Goal: Task Accomplishment & Management: Complete application form

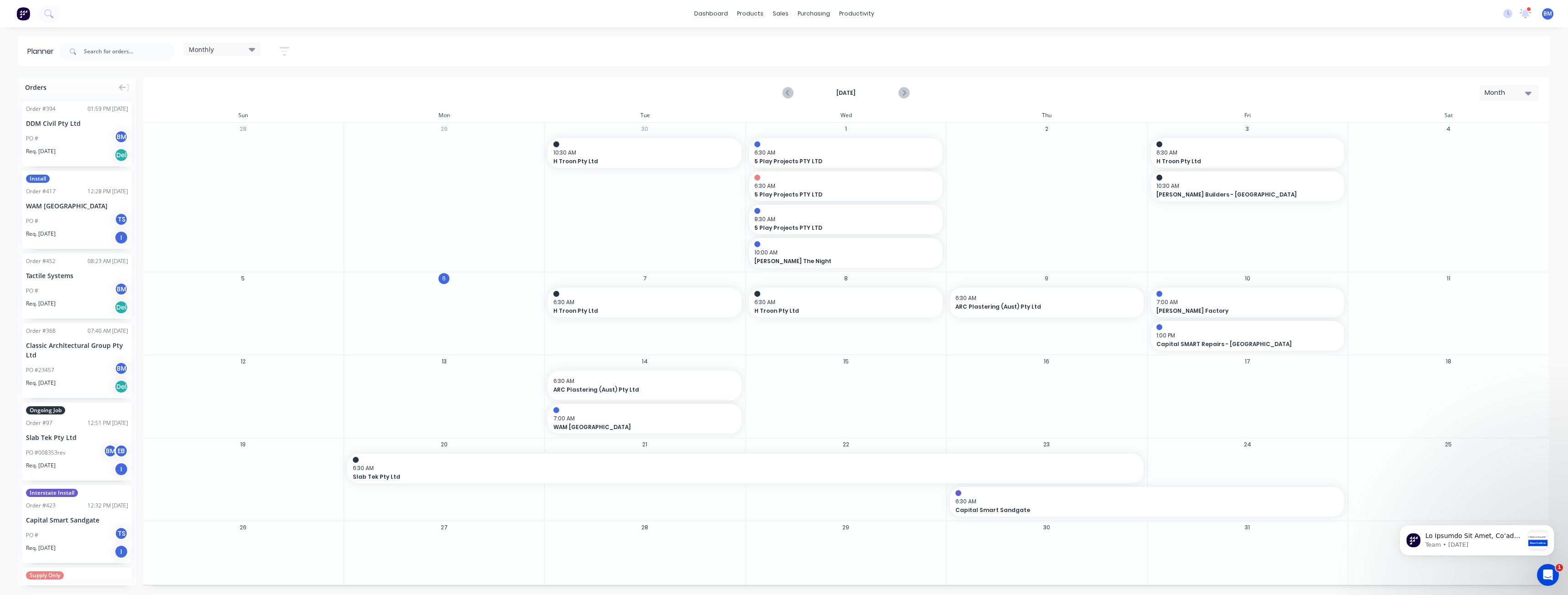
click at [21, 12] on img at bounding box center [23, 13] width 13 height 13
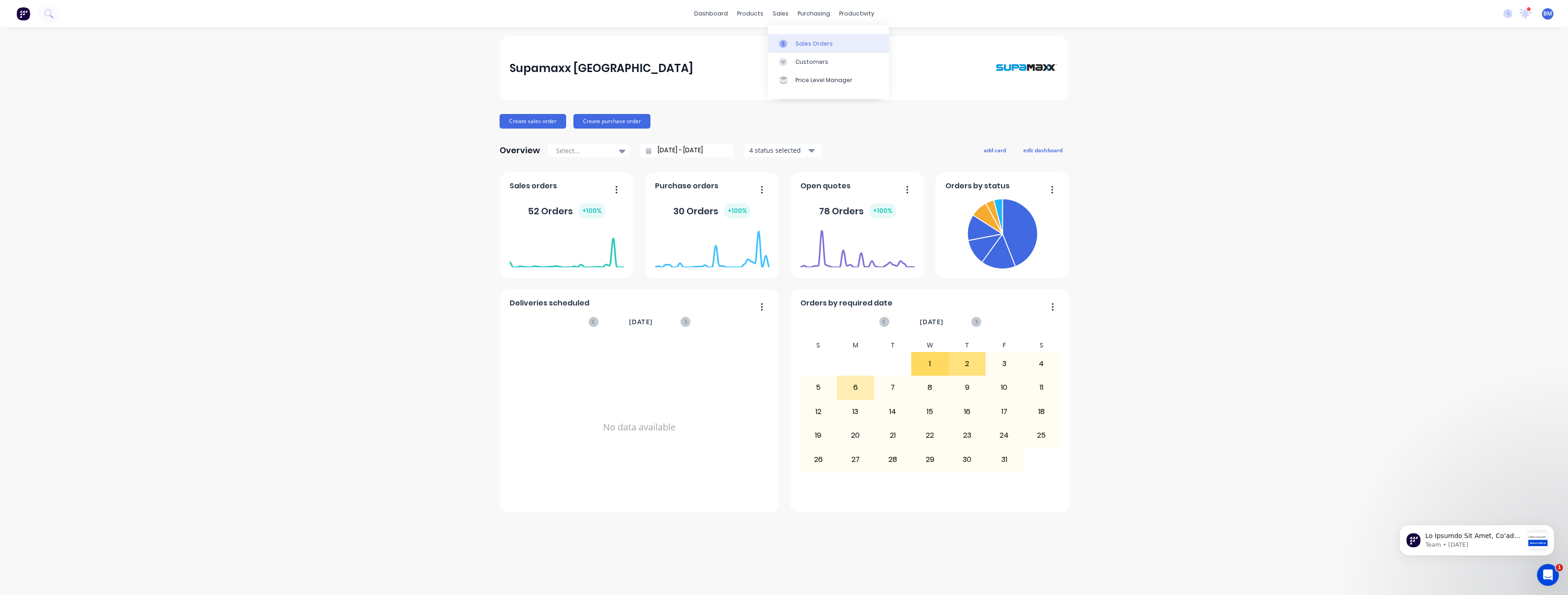
click at [799, 43] on div "Sales Orders" at bounding box center [814, 43] width 37 height 8
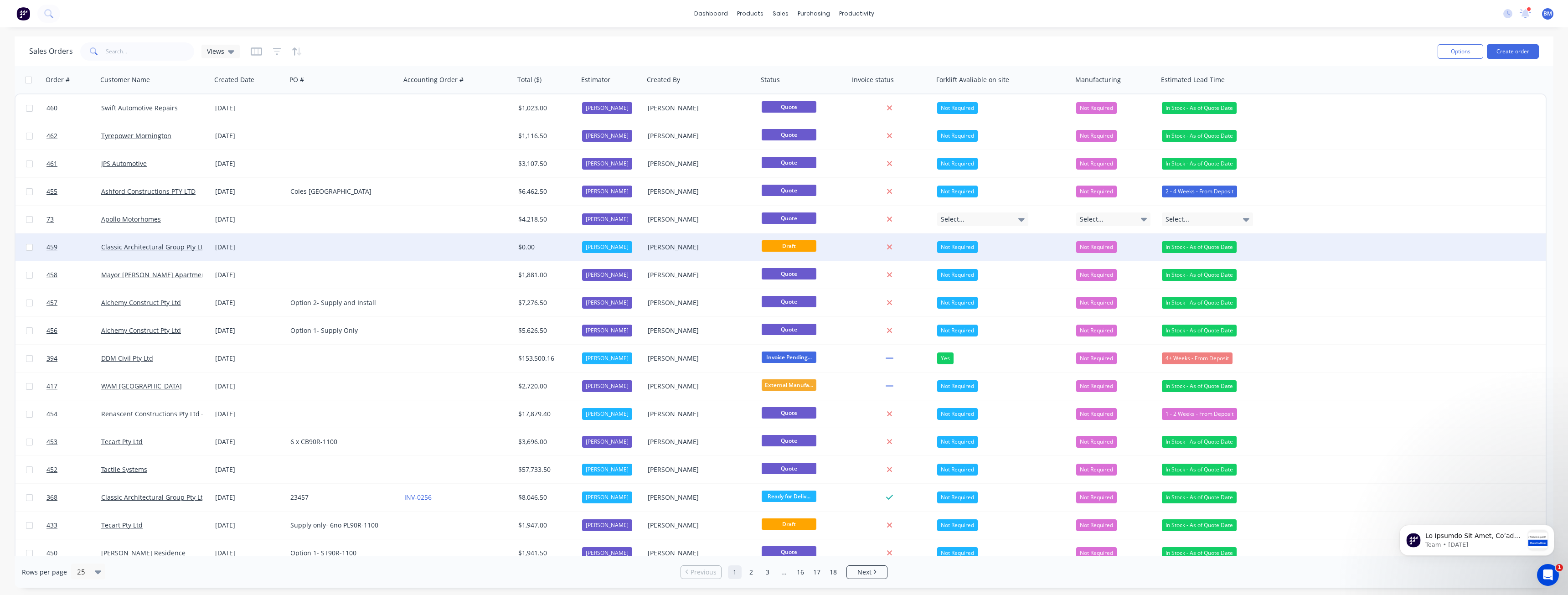
click at [325, 249] on div at bounding box center [343, 247] width 114 height 27
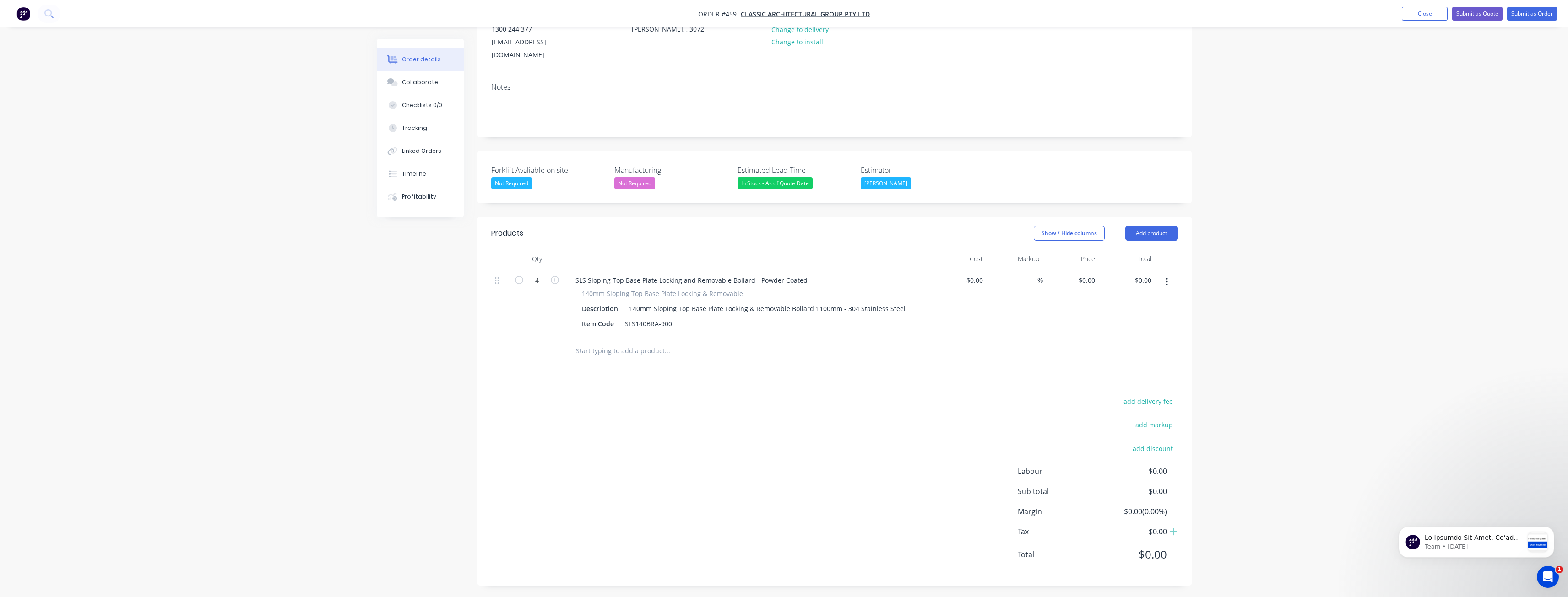
scroll to position [120, 0]
click at [1087, 277] on div "0 $0.00" at bounding box center [1086, 278] width 24 height 13
type input "$845.00"
type input "$3,380.00"
click at [802, 422] on div "add delivery fee add markup add discount Labour $0.00 Sub total $3,380.00 Margi…" at bounding box center [834, 481] width 686 height 177
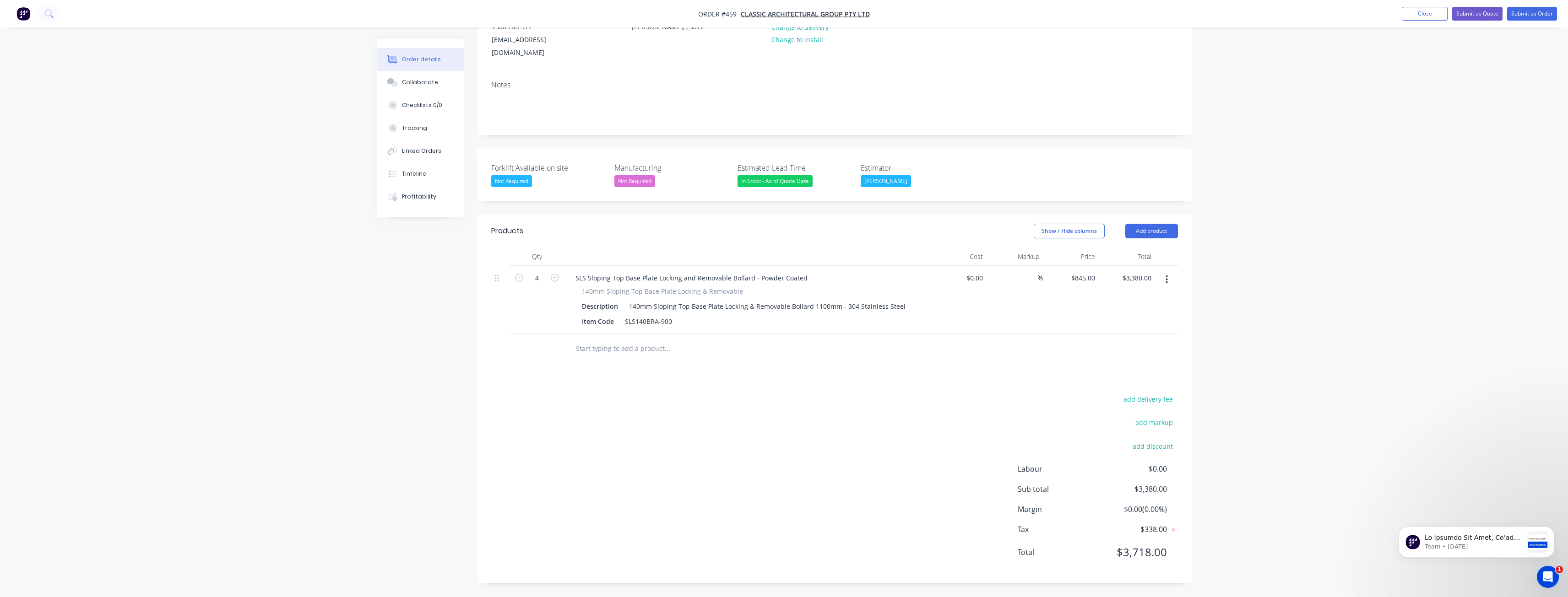
click at [774, 180] on div "In Stock - As of Quote Date" at bounding box center [775, 181] width 75 height 12
click at [764, 273] on div "4+ Weeks - From Deposit" at bounding box center [780, 273] width 71 height 12
click at [746, 227] on div "Show / Hide columns Add product" at bounding box center [907, 231] width 540 height 15
click at [845, 379] on div "Products Show / Hide columns Add product Qty Cost Markup Price Total 4 SLS Slop…" at bounding box center [834, 399] width 714 height 369
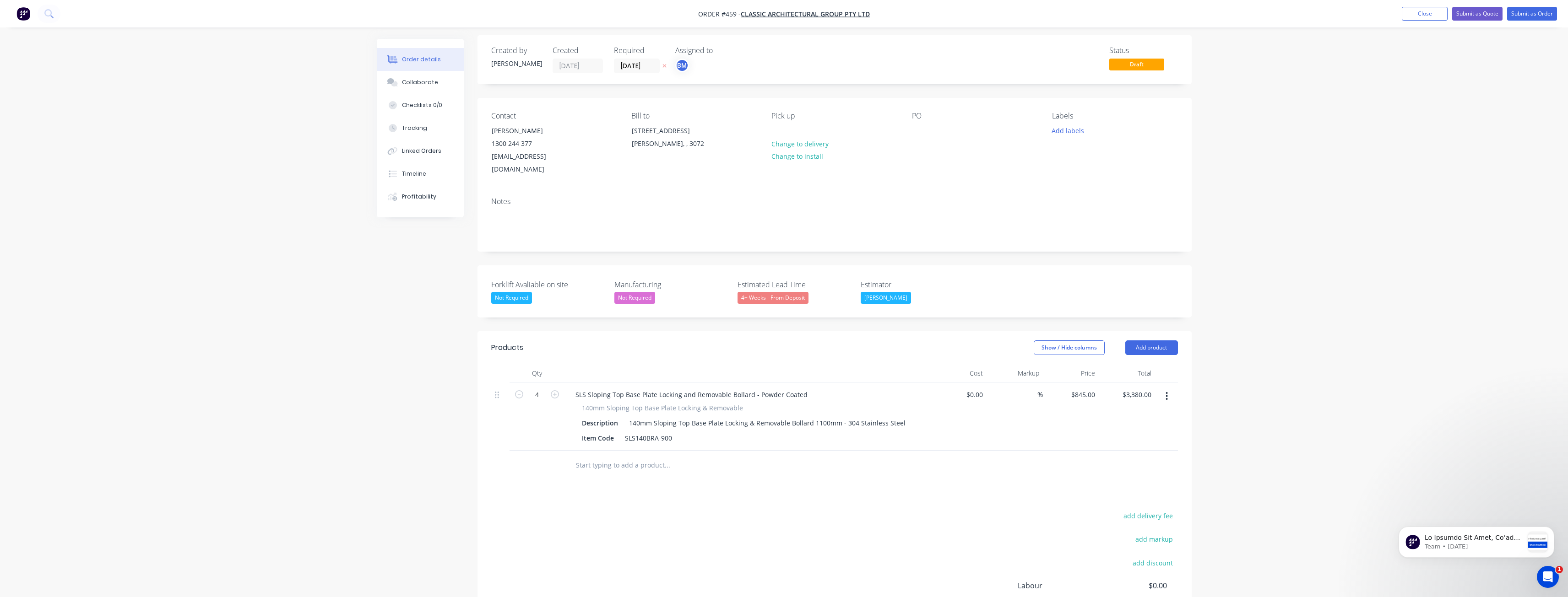
scroll to position [0, 0]
click at [1473, 12] on button "Submit as Quote" at bounding box center [1477, 13] width 50 height 13
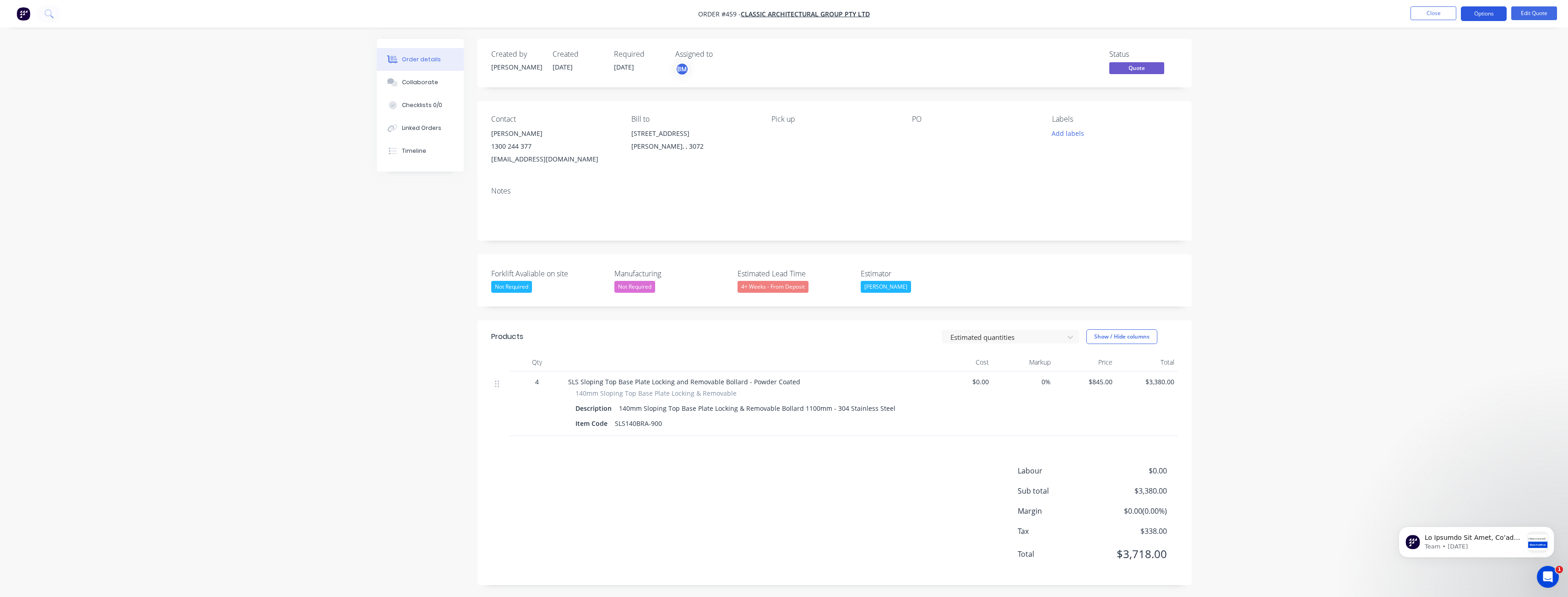
click at [1481, 13] on button "Options" at bounding box center [1484, 13] width 46 height 15
click at [1416, 54] on div "Quote" at bounding box center [1456, 56] width 84 height 13
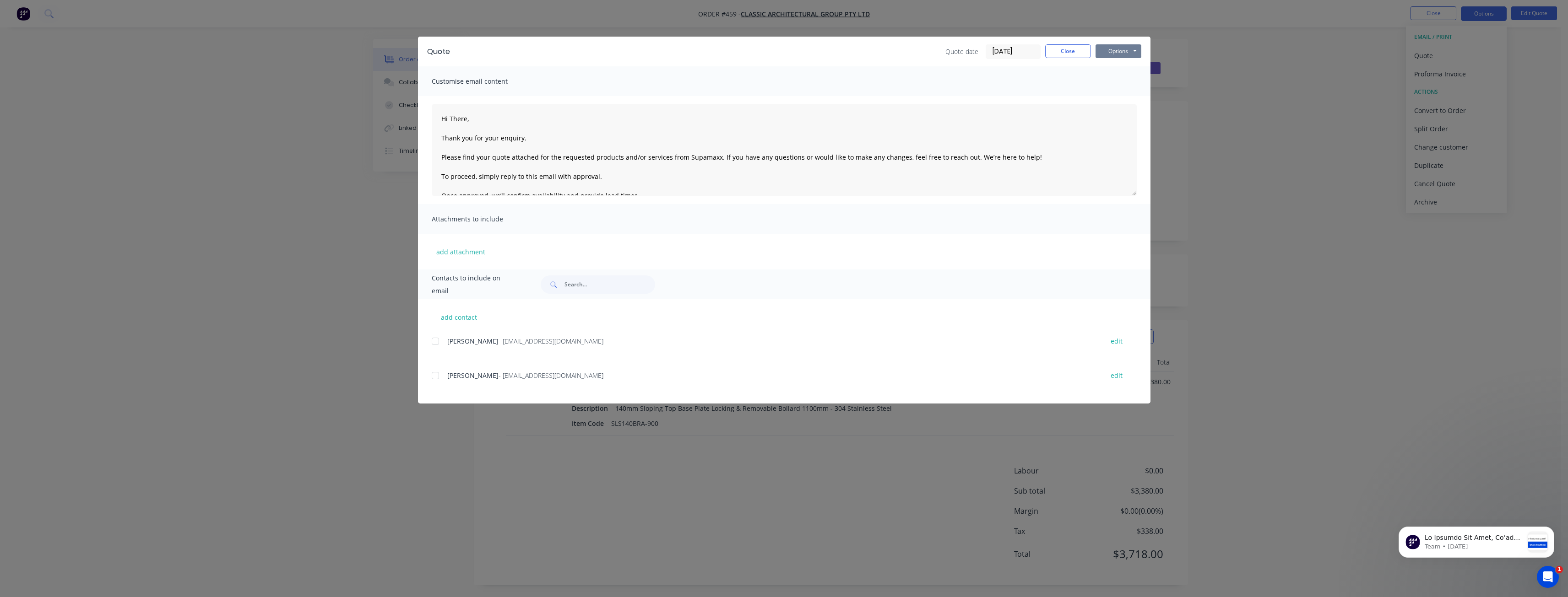
click at [1110, 50] on button "Options" at bounding box center [1118, 51] width 46 height 13
click at [1114, 65] on button "Preview" at bounding box center [1125, 67] width 59 height 15
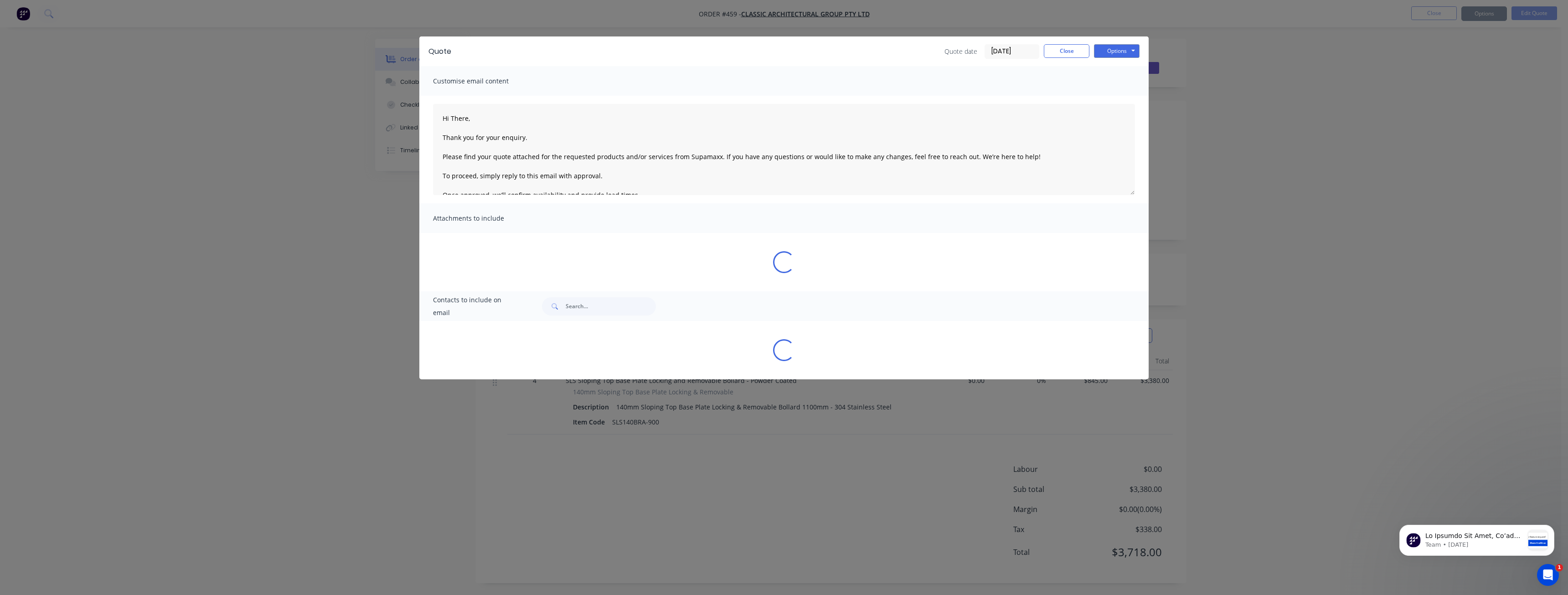
type textarea "Hi There, Thank you for your enquiry. Please find your quote attached for the r…"
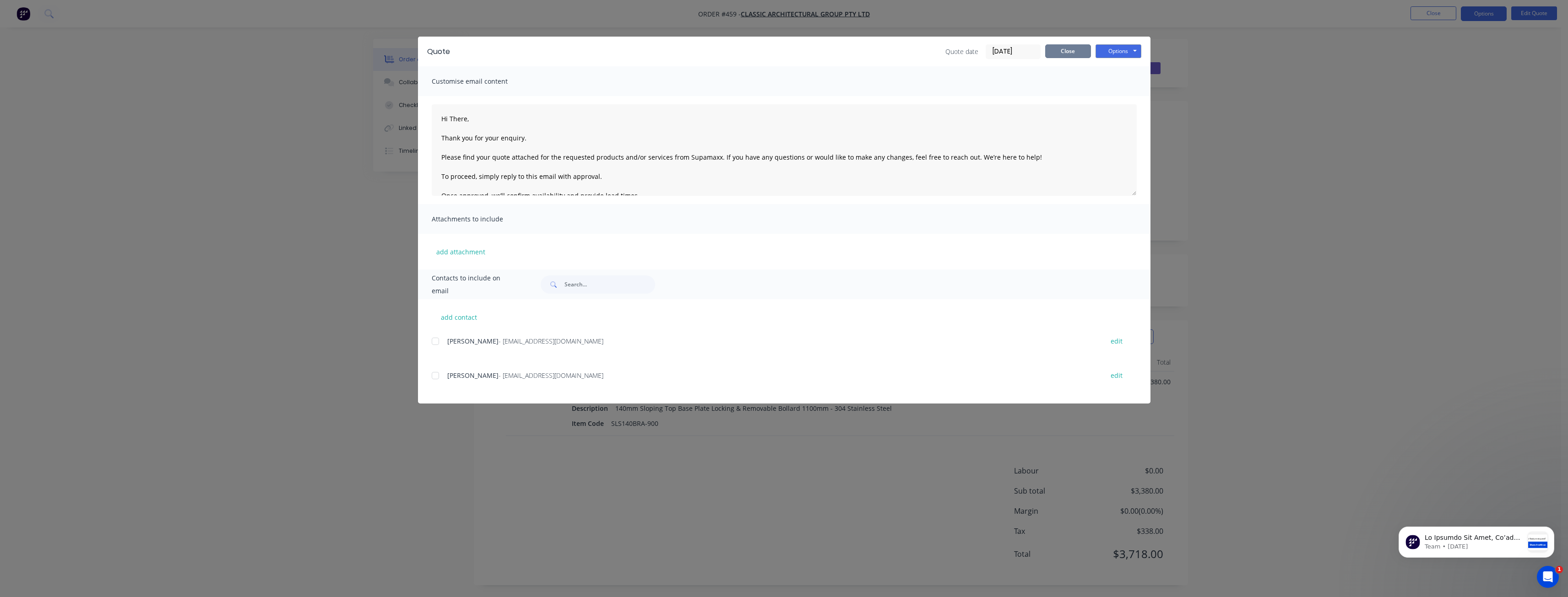
click at [1069, 53] on button "Close" at bounding box center [1068, 51] width 46 height 13
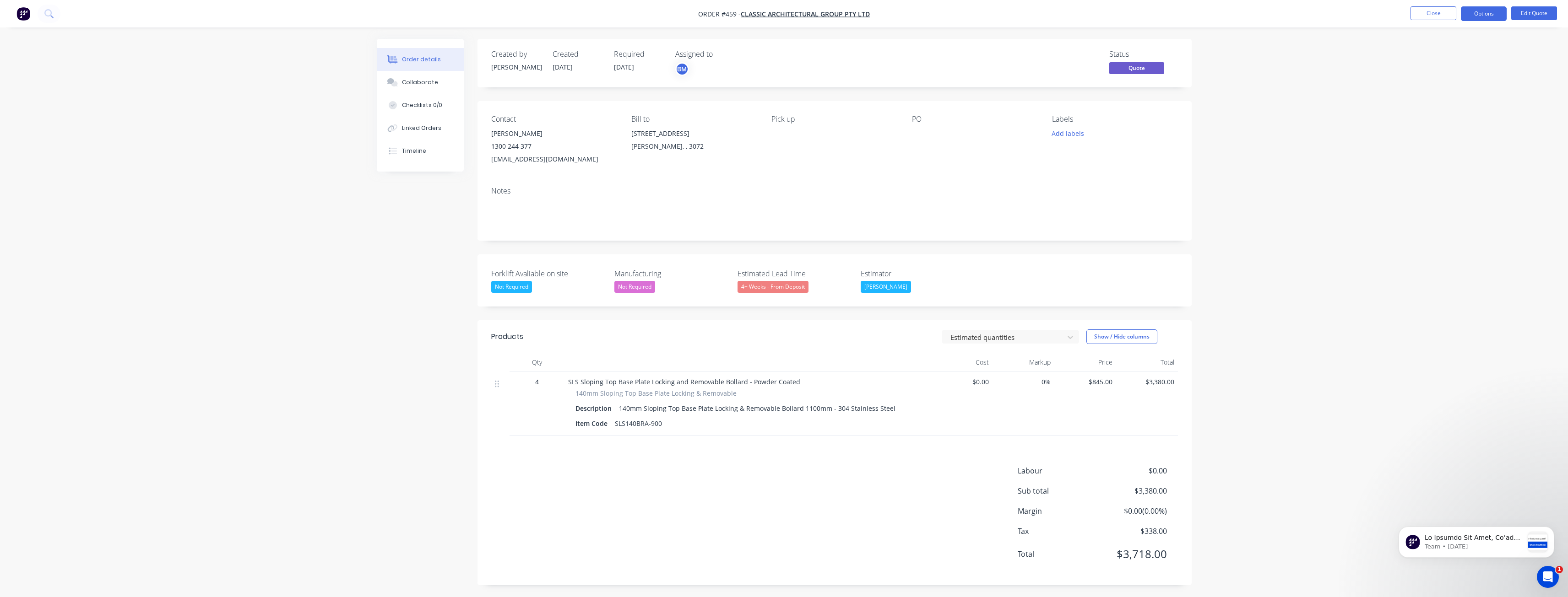
click at [274, 207] on div "Order details Collaborate Checklists 0/0 Linked Orders Timeline Order details C…" at bounding box center [784, 299] width 1568 height 599
click at [267, 289] on div "Order details Collaborate Checklists 0/0 Linked Orders Timeline Order details C…" at bounding box center [784, 299] width 1568 height 599
click at [1486, 15] on button "Options" at bounding box center [1484, 13] width 46 height 15
click at [1429, 54] on div "Quote" at bounding box center [1456, 56] width 84 height 13
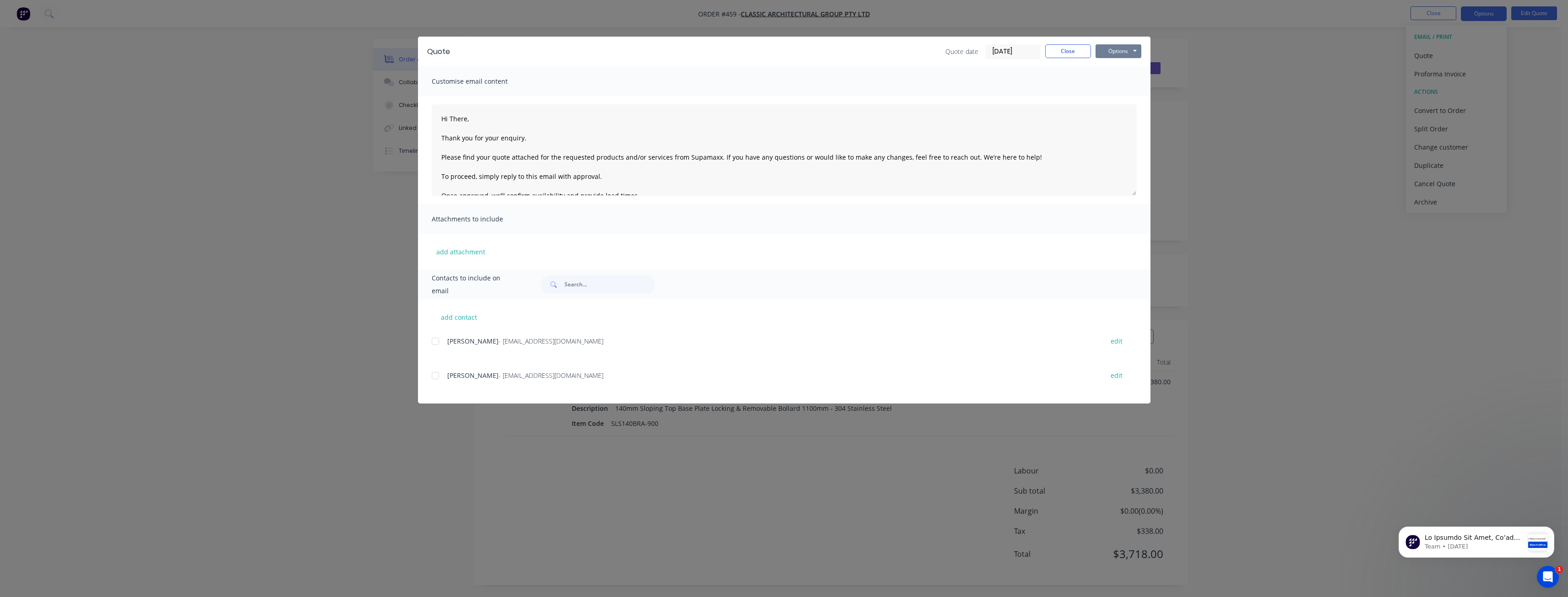
click at [1114, 51] on button "Options" at bounding box center [1118, 51] width 46 height 13
click at [1113, 69] on button "Preview" at bounding box center [1125, 67] width 59 height 15
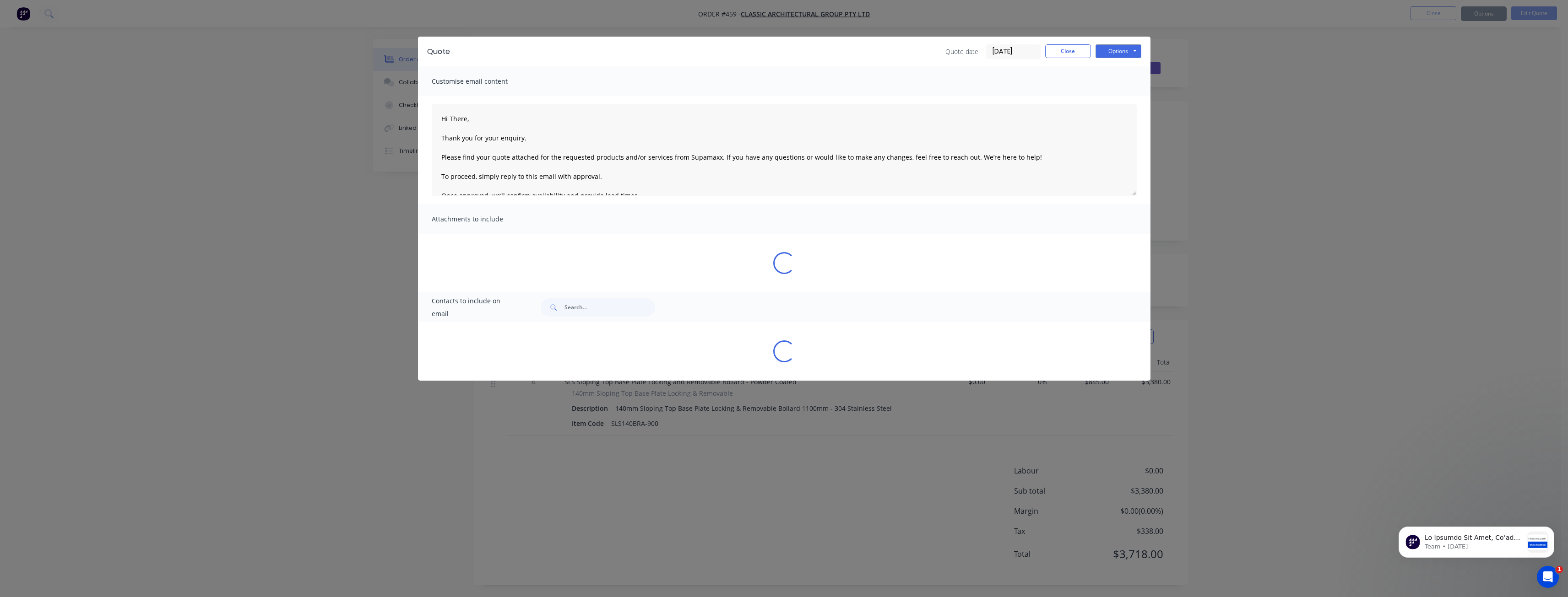
type textarea "Hi There, Thank you for your enquiry. Please find your quote attached for the r…"
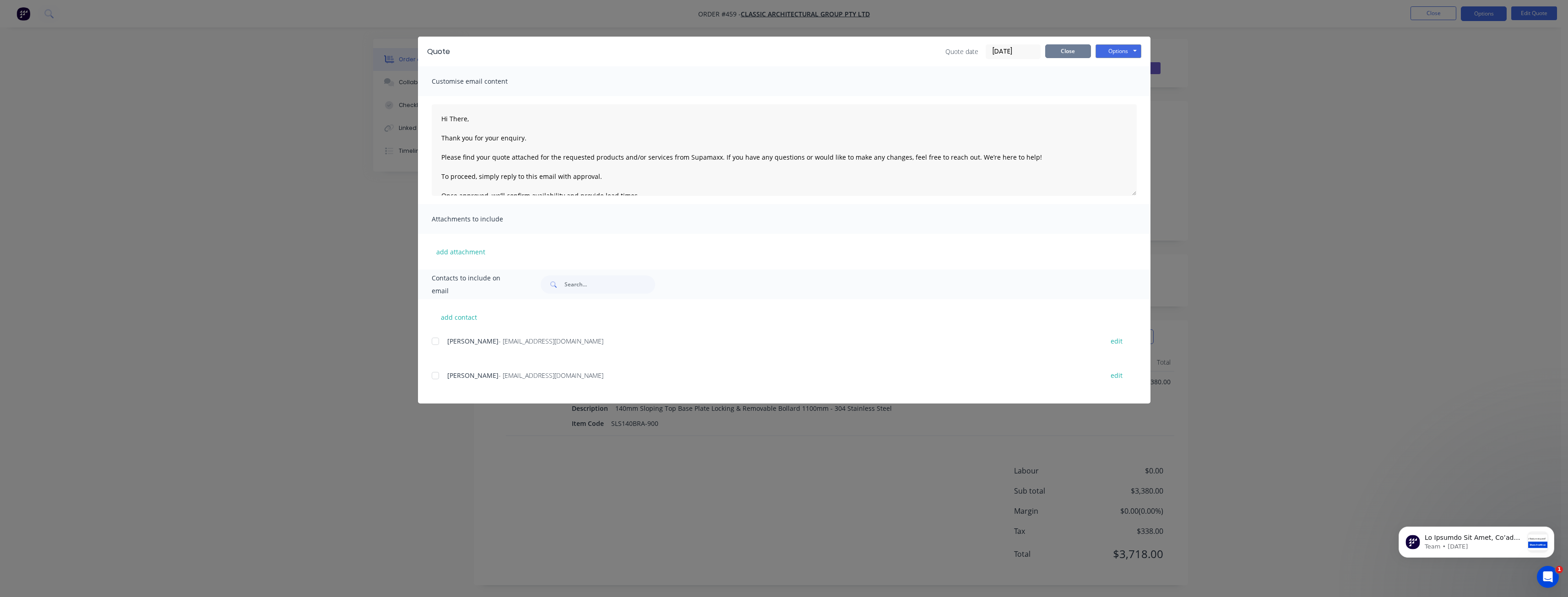
click at [1060, 46] on button "Close" at bounding box center [1068, 51] width 46 height 13
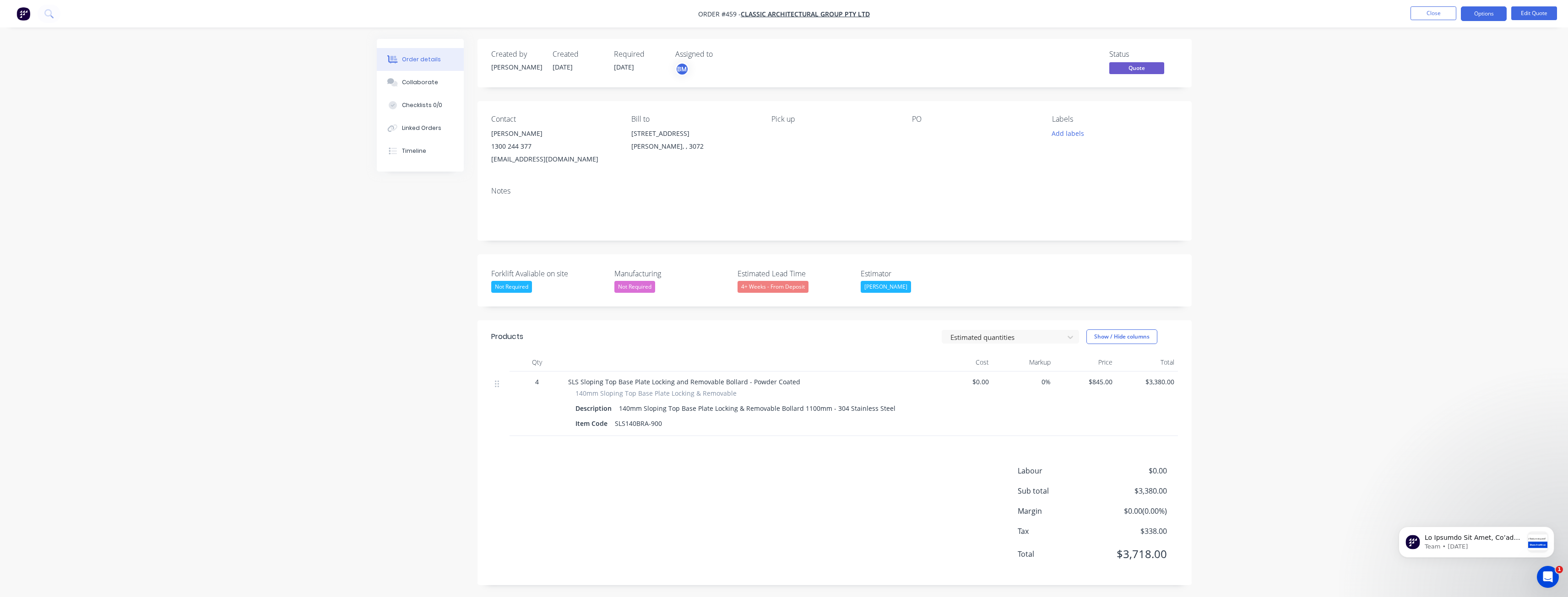
click at [216, 254] on div "Order details Collaborate Checklists 0/0 Linked Orders Timeline Order details C…" at bounding box center [784, 299] width 1568 height 599
click at [178, 459] on div "Order details Collaborate Checklists 0/0 Linked Orders Timeline Order details C…" at bounding box center [784, 299] width 1568 height 599
click at [246, 178] on div "Order details Collaborate Checklists 0/0 Linked Orders Timeline Order details C…" at bounding box center [784, 299] width 1568 height 599
click at [21, 10] on img "button" at bounding box center [23, 13] width 13 height 13
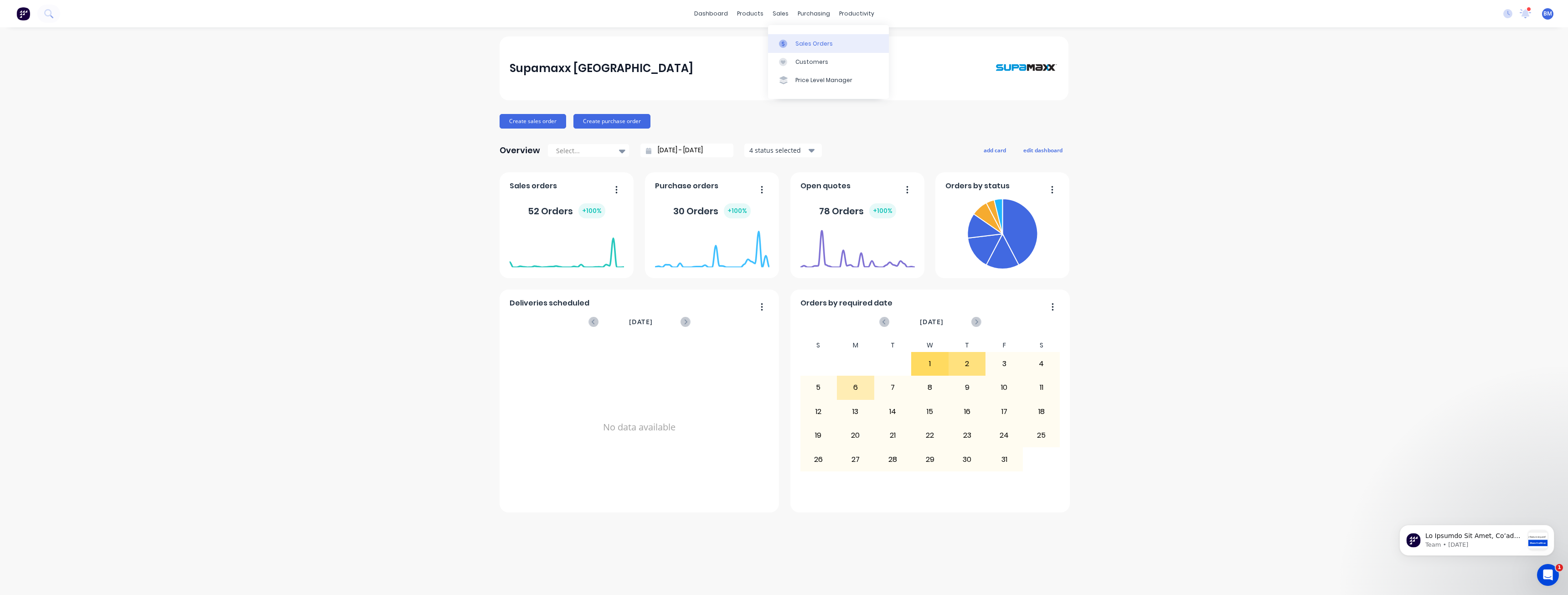
click at [800, 40] on div "Sales Orders" at bounding box center [814, 43] width 37 height 8
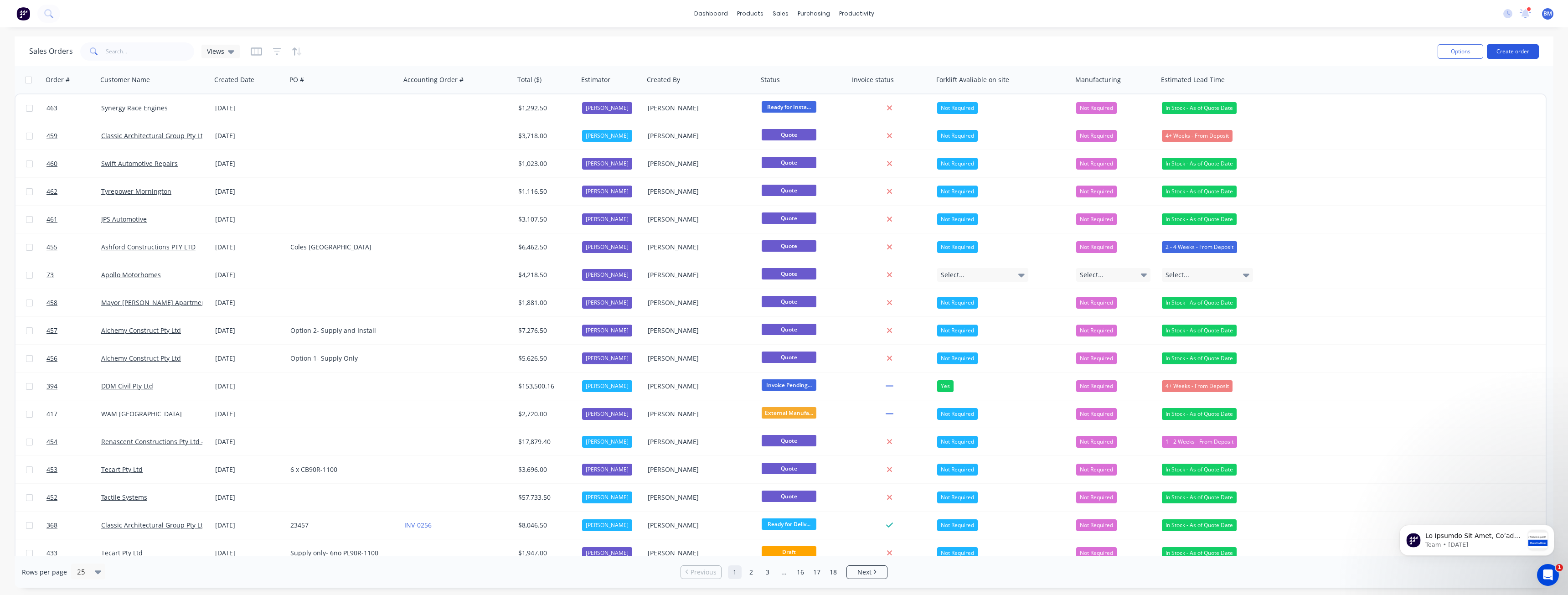
click at [1505, 50] on button "Create order" at bounding box center [1513, 52] width 52 height 15
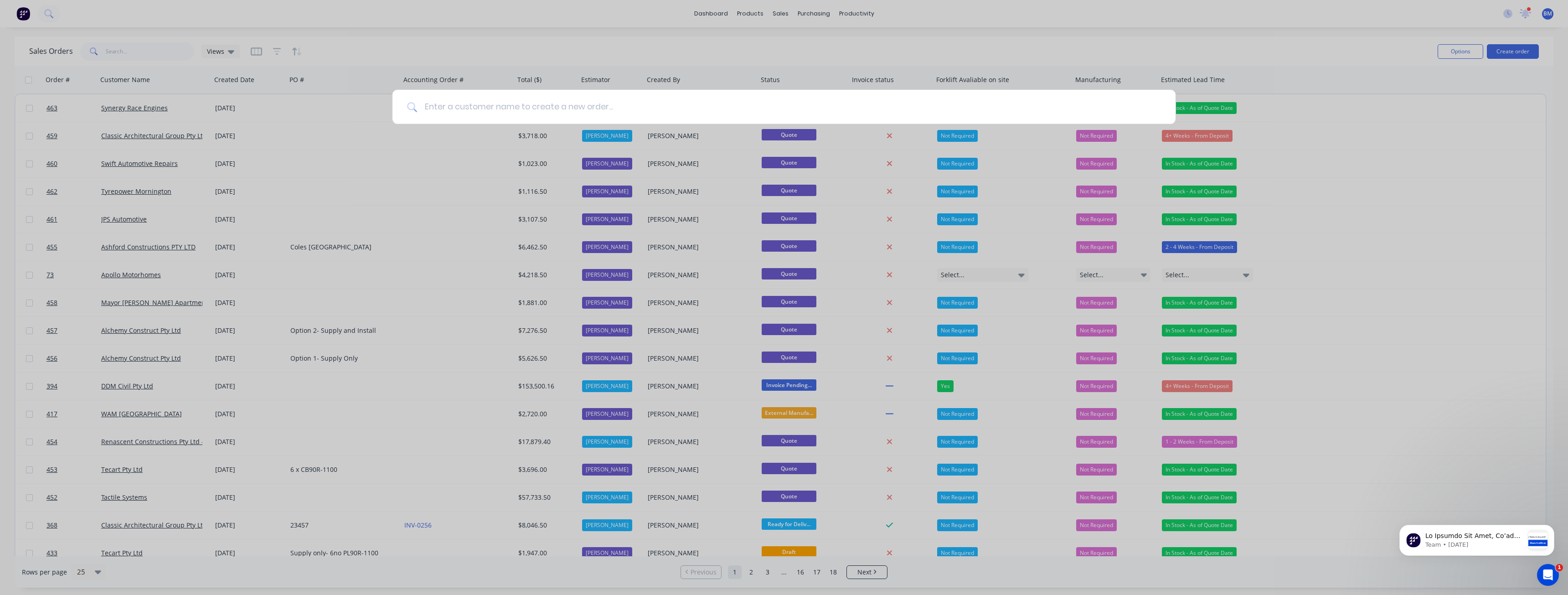
click at [435, 102] on input at bounding box center [789, 107] width 744 height 34
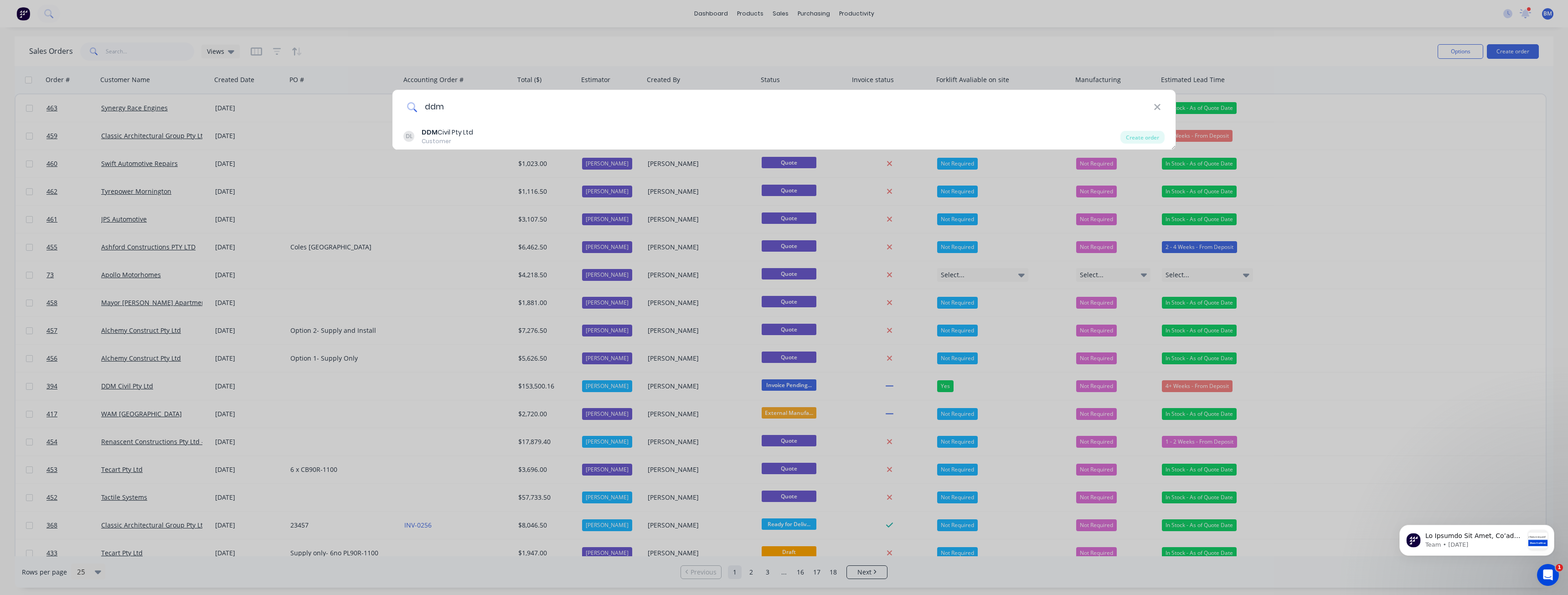
type input "ddm"
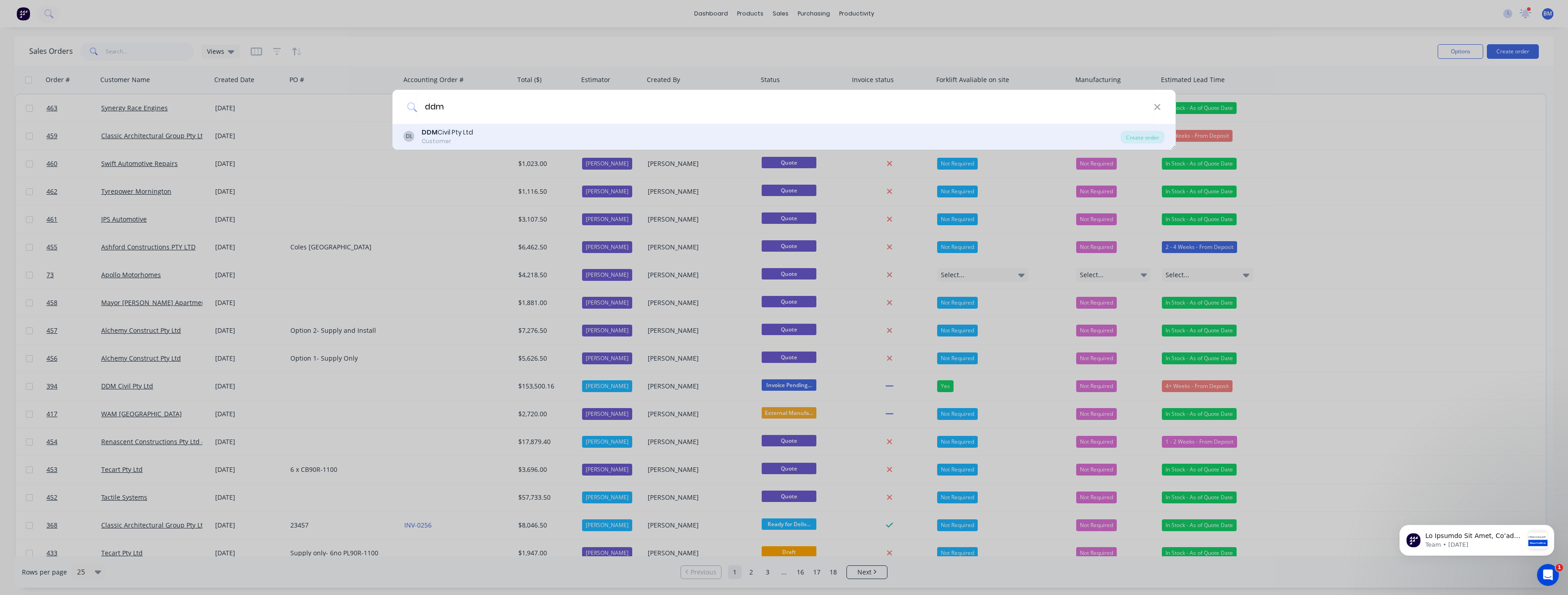
click at [455, 140] on div "Customer" at bounding box center [447, 141] width 52 height 8
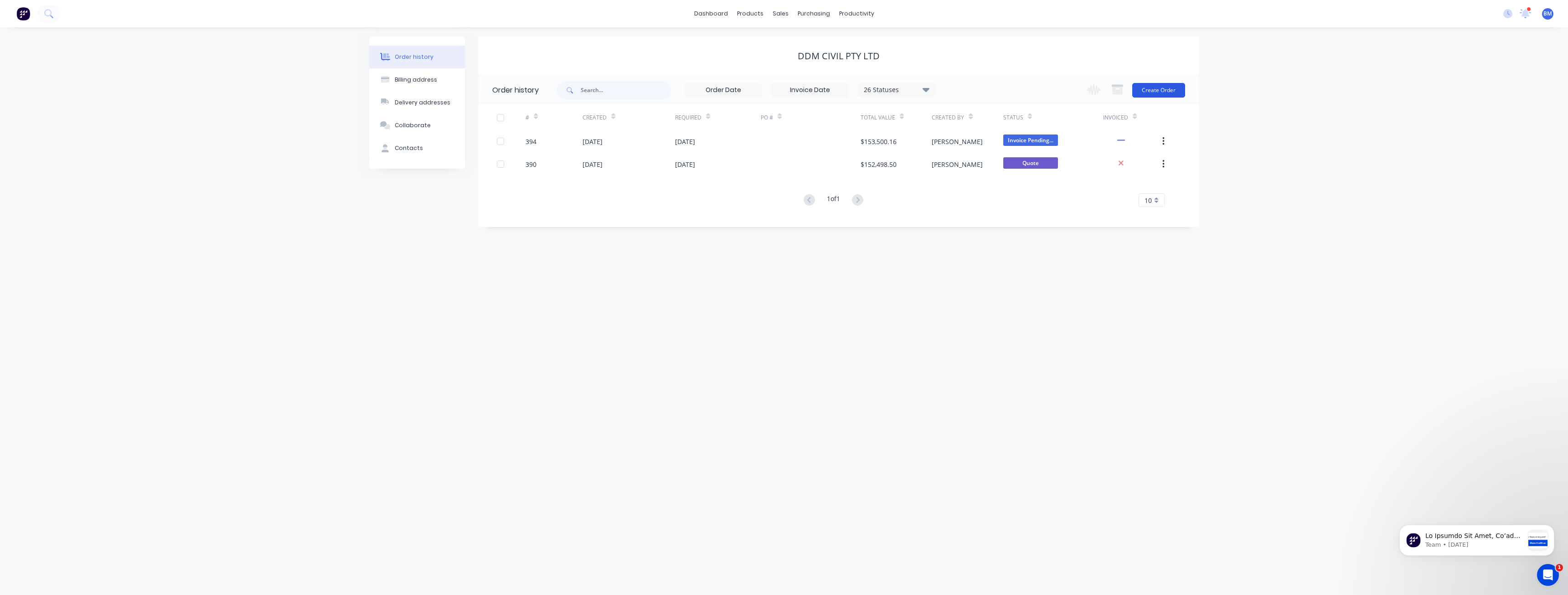
click at [1154, 90] on button "Create Order" at bounding box center [1158, 90] width 53 height 15
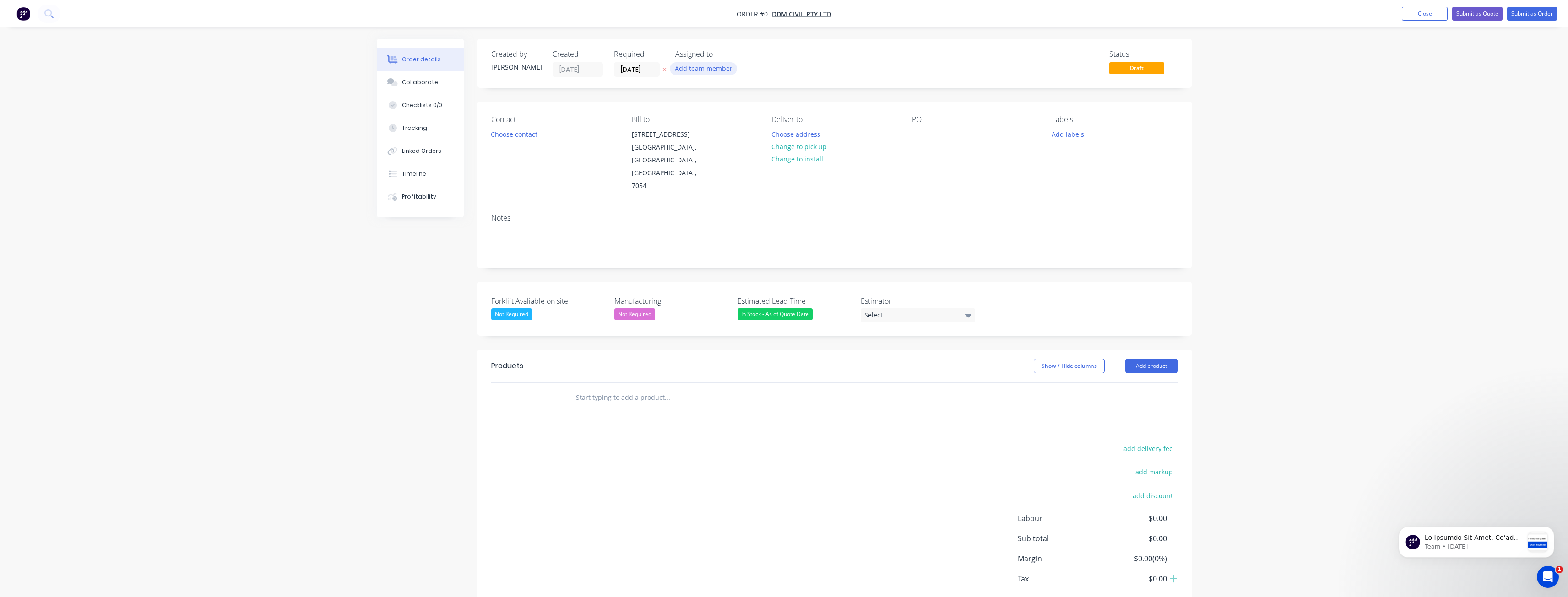
click at [703, 65] on button "Add team member" at bounding box center [704, 68] width 67 height 12
click at [688, 119] on div at bounding box center [690, 119] width 18 height 18
click at [855, 71] on div "Creating draft order... Loading... Order details Collaborate Checklists 0/0 Tra…" at bounding box center [784, 343] width 833 height 607
click at [507, 139] on button "Choose contact" at bounding box center [514, 134] width 56 height 12
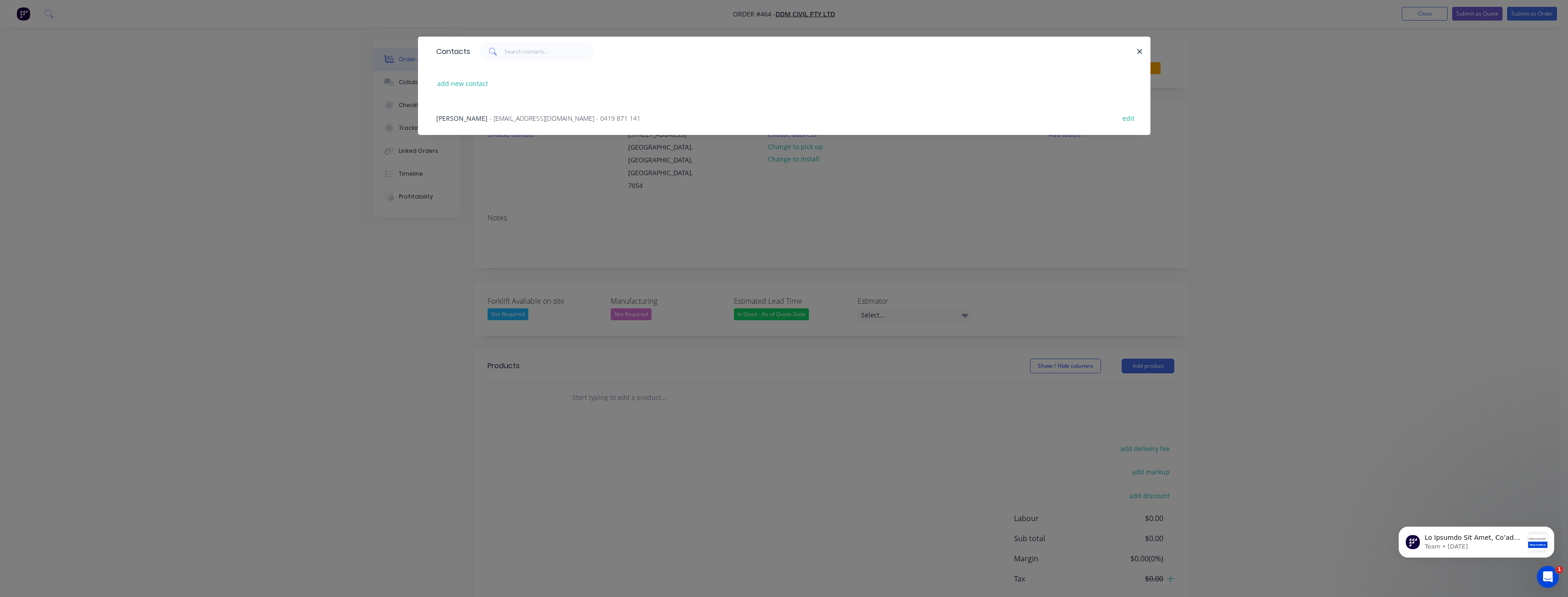
click at [508, 114] on span "- projects@ddmcivil.com.au - 0419 871 141" at bounding box center [565, 118] width 151 height 9
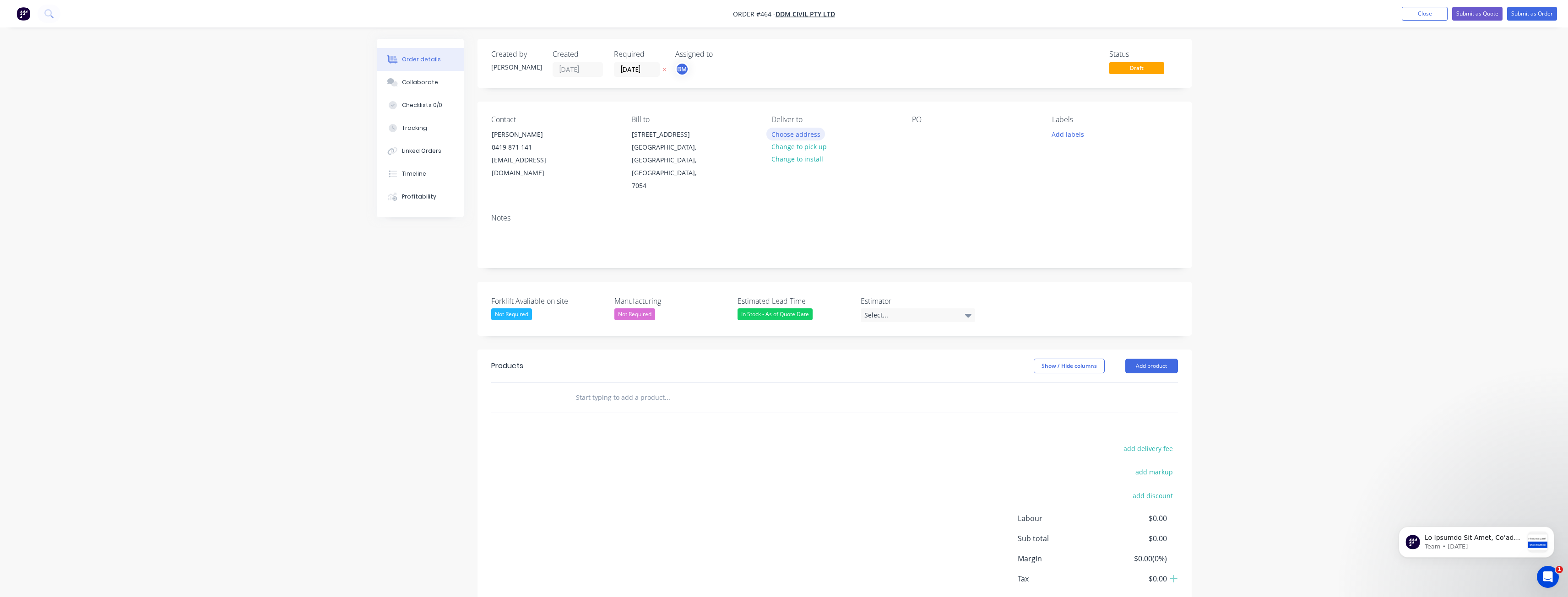
click at [797, 133] on button "Choose address" at bounding box center [796, 134] width 59 height 12
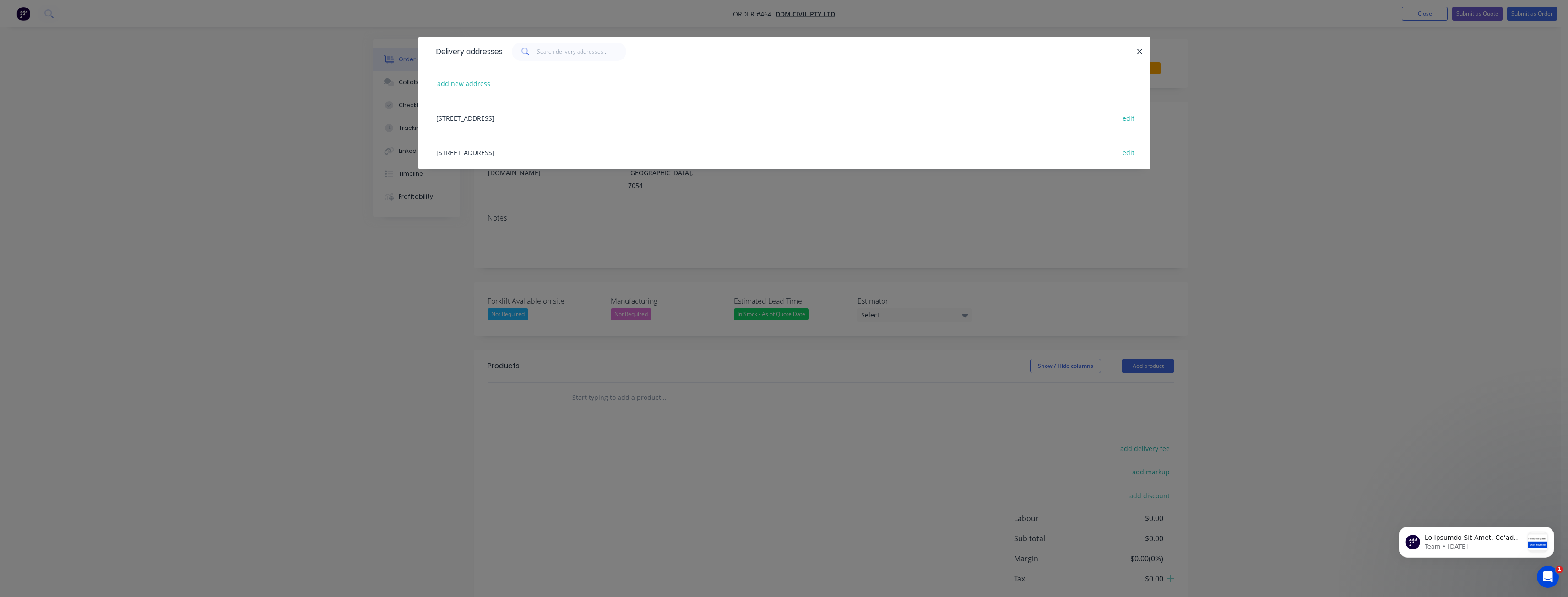
click at [551, 152] on div "202 Channel Highway, Kingston, Tasmania, Australia, 7050 edit" at bounding box center [784, 152] width 705 height 34
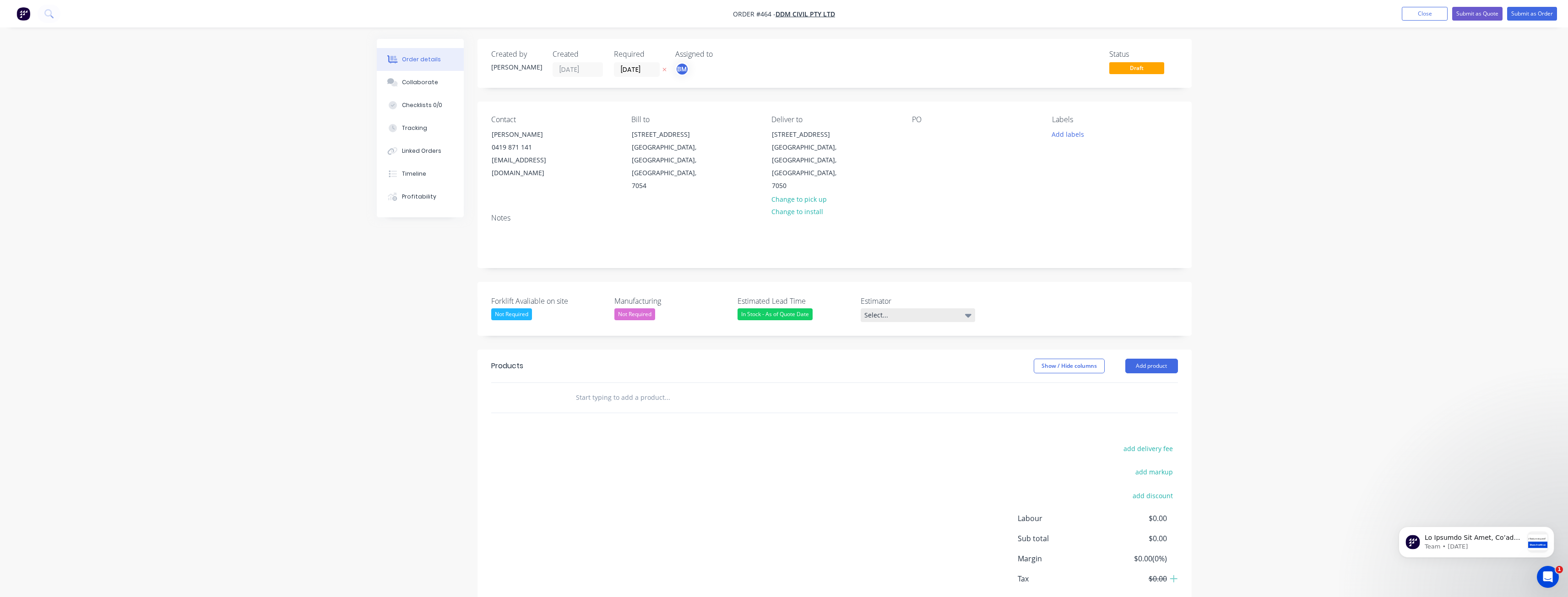
click at [938, 309] on div "Select..." at bounding box center [918, 315] width 114 height 13
click at [883, 329] on div "[PERSON_NAME]" at bounding box center [893, 327] width 50 height 12
click at [1146, 214] on div "Notes" at bounding box center [834, 218] width 686 height 9
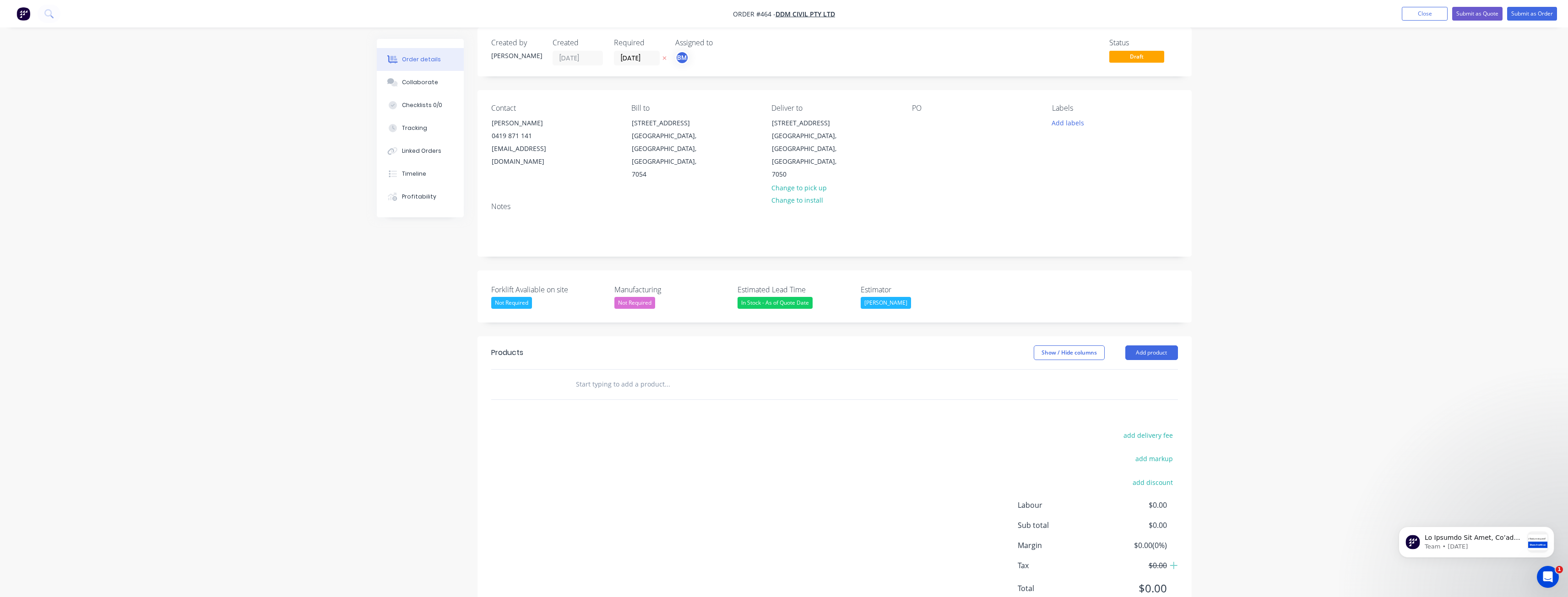
scroll to position [22, 0]
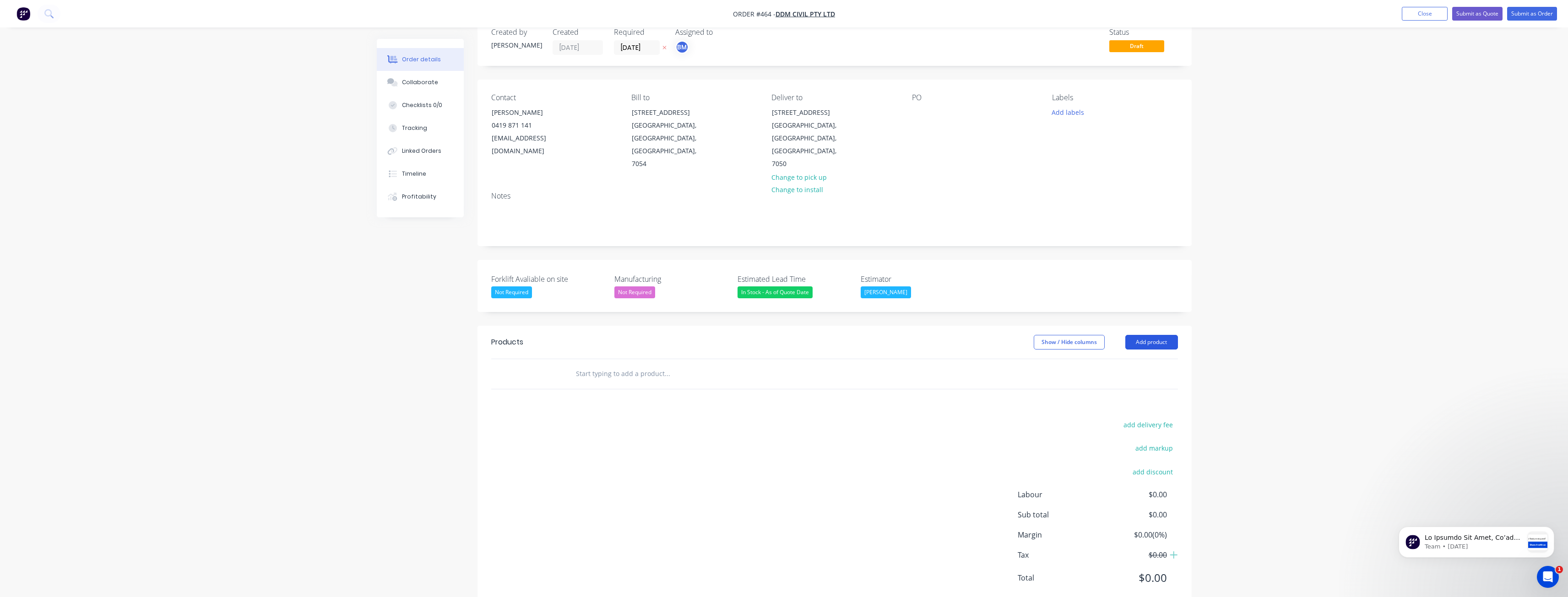
click at [1151, 335] on button "Add product" at bounding box center [1152, 342] width 53 height 15
click at [1122, 359] on div "Product catalogue" at bounding box center [1134, 365] width 70 height 13
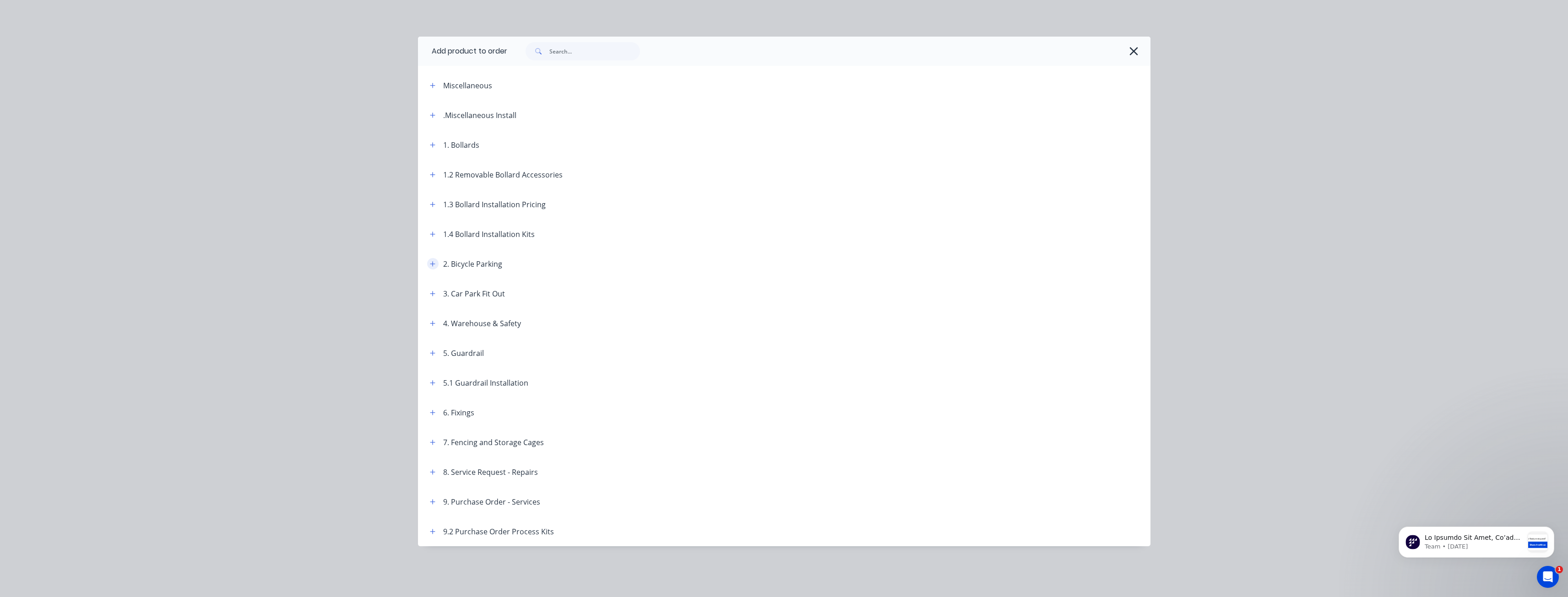
click at [431, 262] on icon "button" at bounding box center [432, 264] width 6 height 6
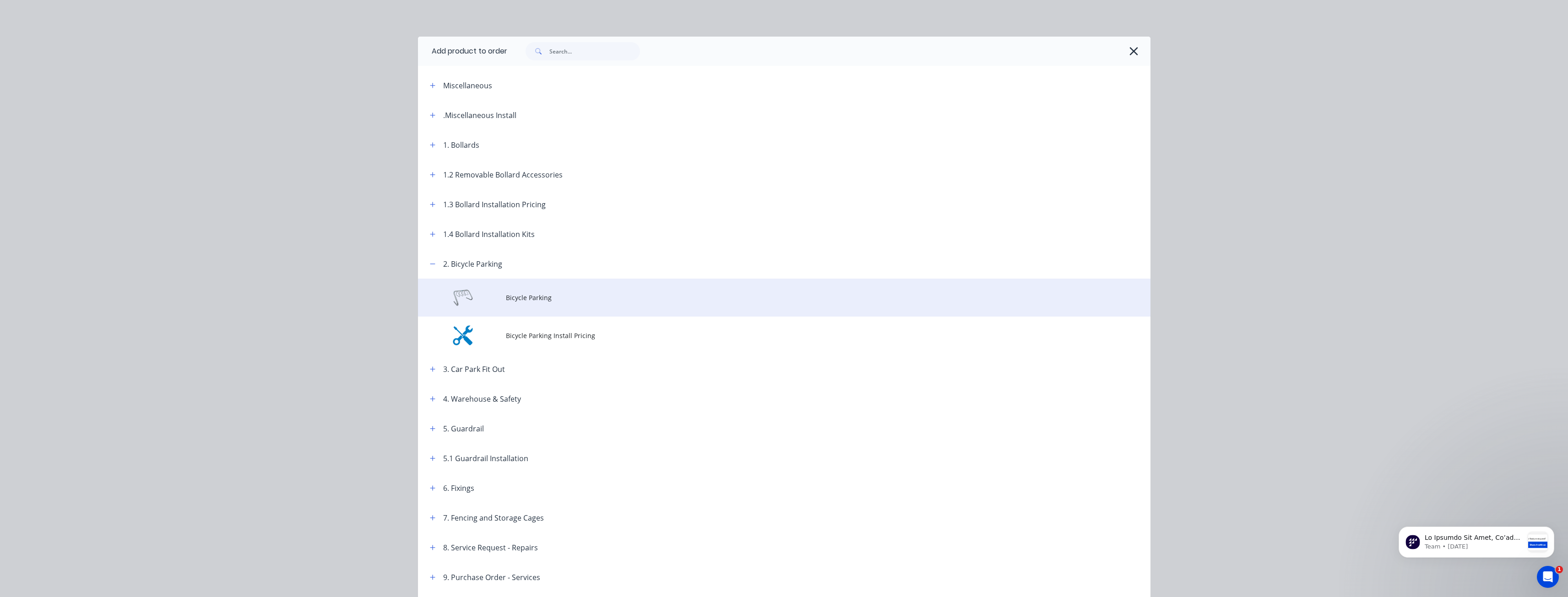
click at [537, 301] on span "Bicycle Parking" at bounding box center [763, 298] width 515 height 10
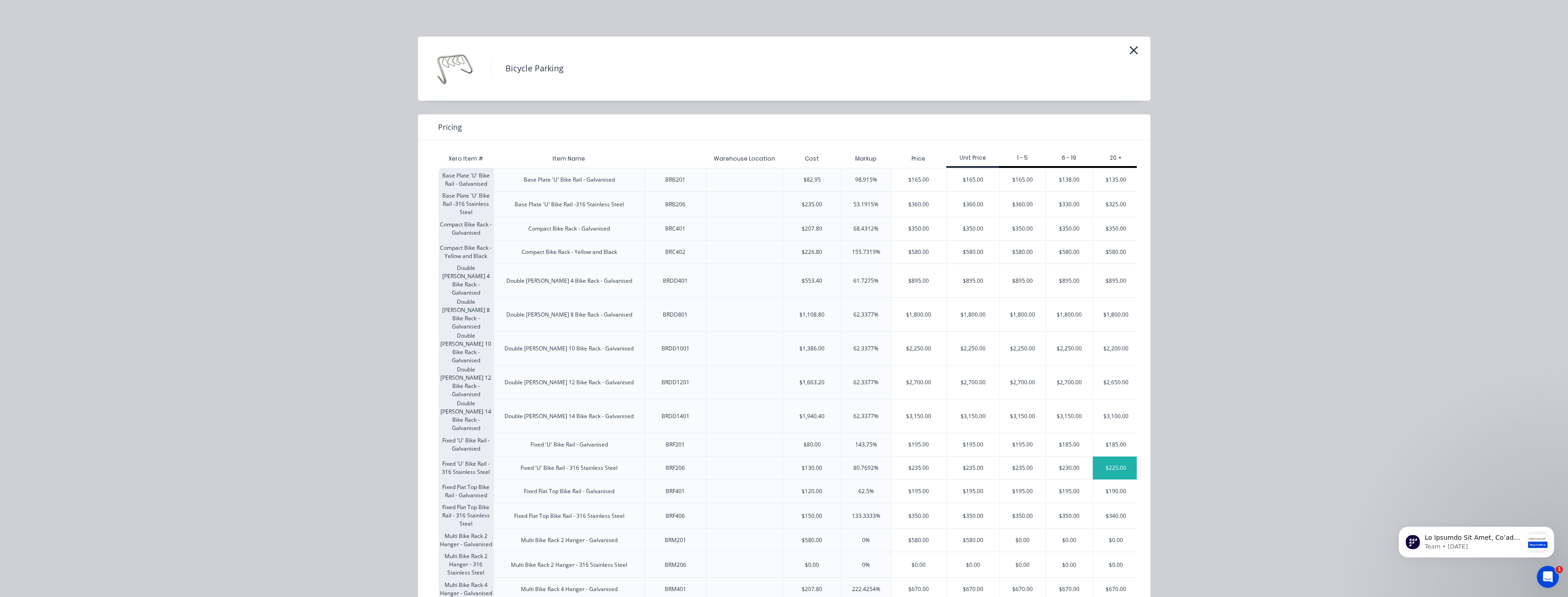
click at [1113, 456] on div "$225.00" at bounding box center [1115, 467] width 46 height 23
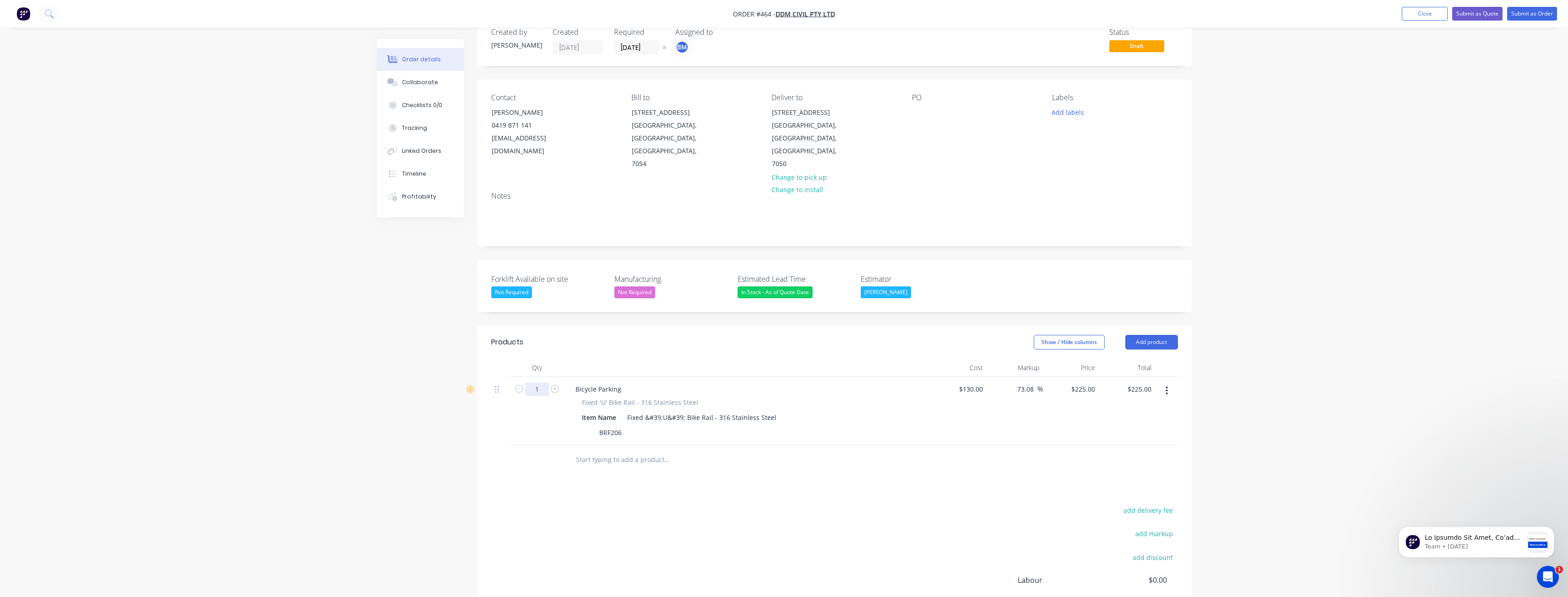
click at [539, 383] on input "1" at bounding box center [537, 389] width 24 height 13
type input "8"
type input "$1,800.00"
click at [476, 484] on div "Created by Budd Created 06/10/25 Required 06/10/25 Assigned to BM Status Draft …" at bounding box center [784, 362] width 815 height 691
click at [1157, 335] on button "Add product" at bounding box center [1152, 342] width 53 height 15
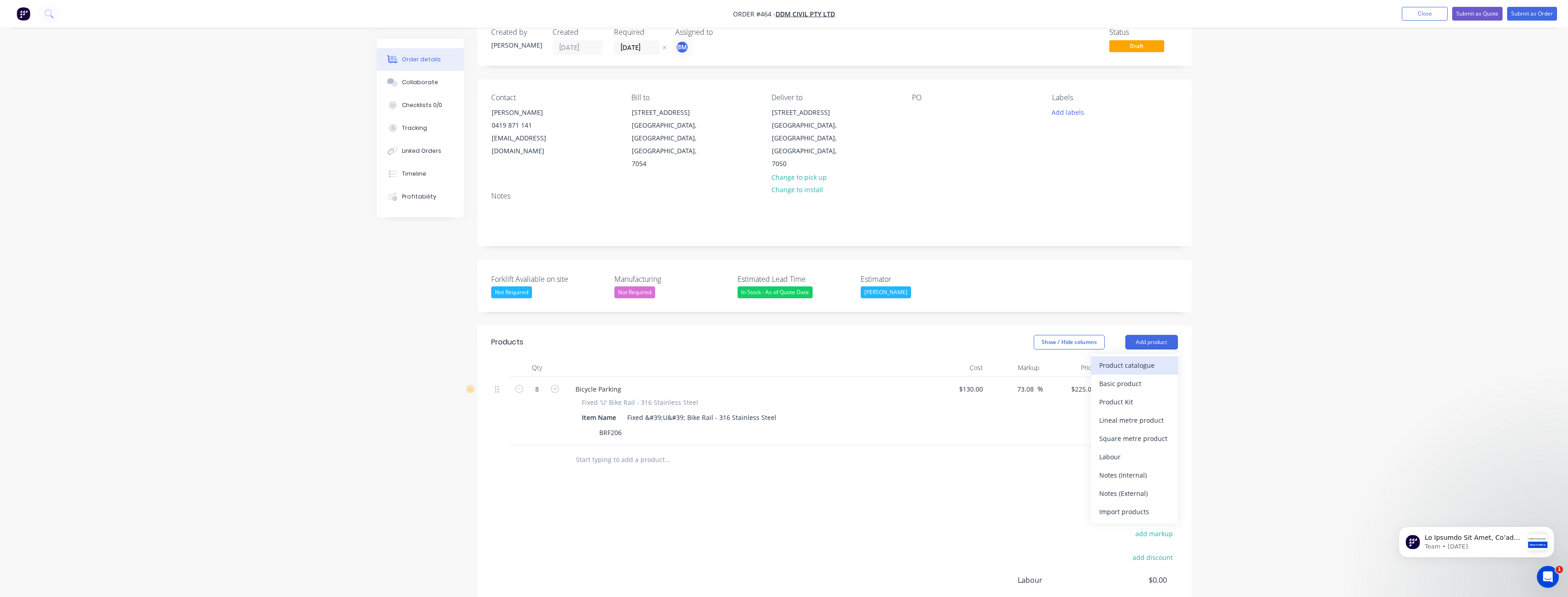
click at [1131, 359] on div "Product catalogue" at bounding box center [1134, 365] width 70 height 13
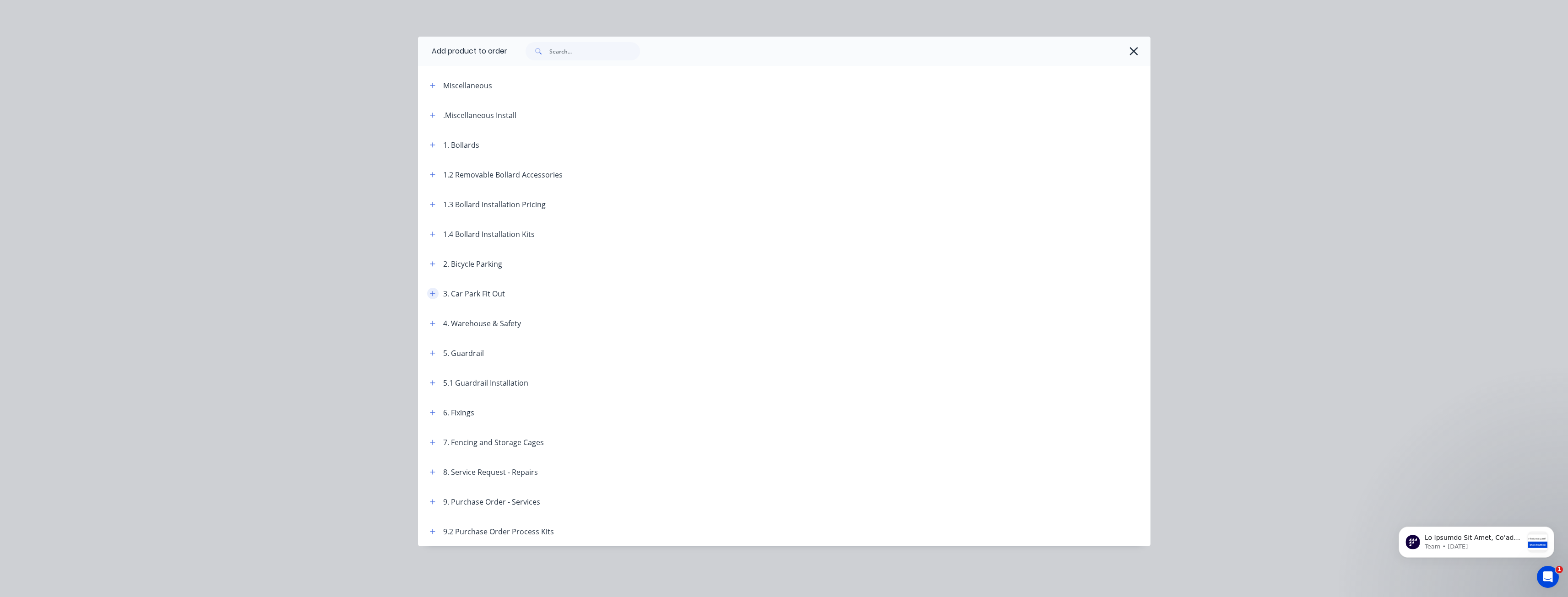
click at [429, 295] on button "button" at bounding box center [433, 293] width 12 height 12
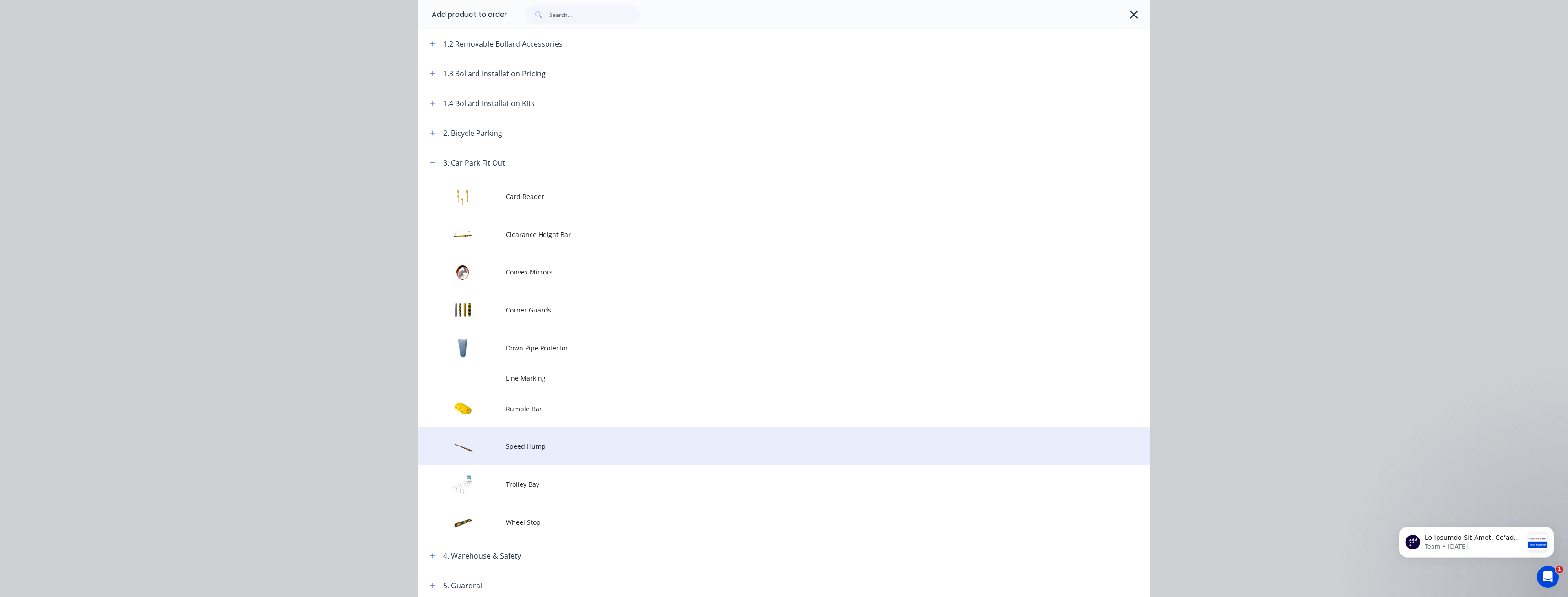
scroll to position [229, 0]
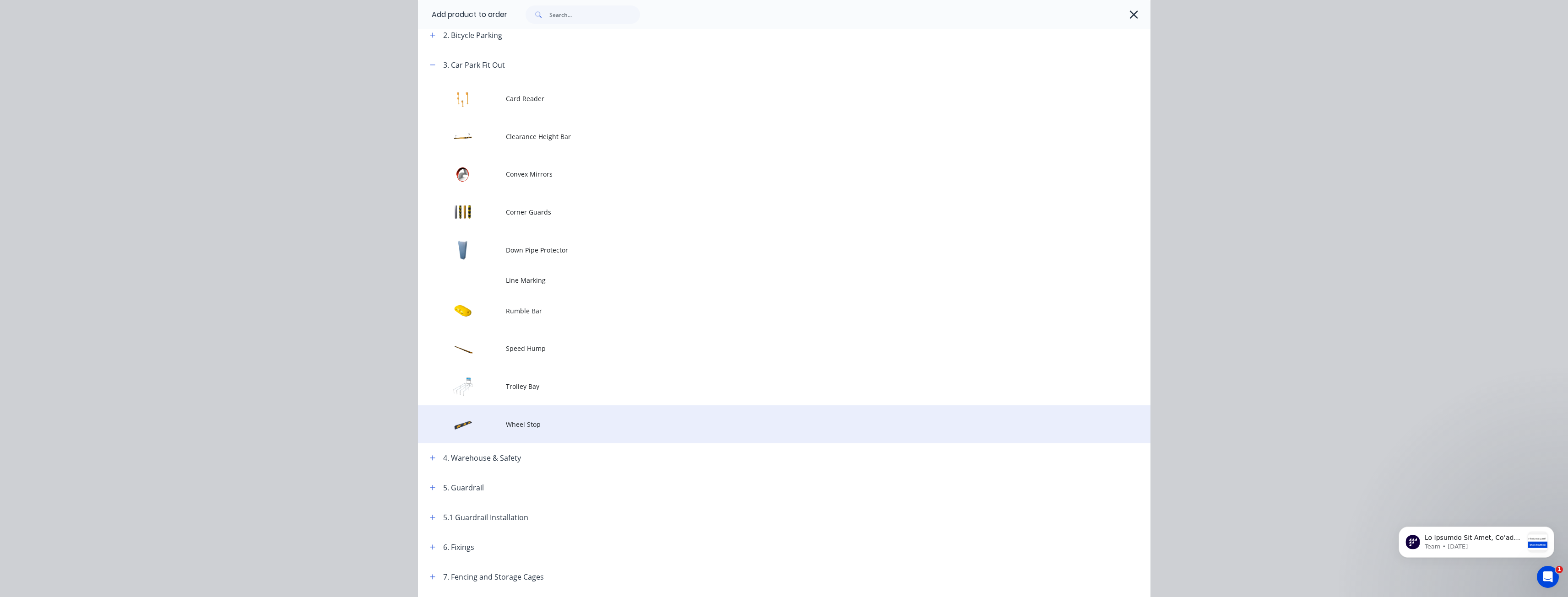
click at [521, 422] on span "Wheel Stop" at bounding box center [763, 425] width 515 height 10
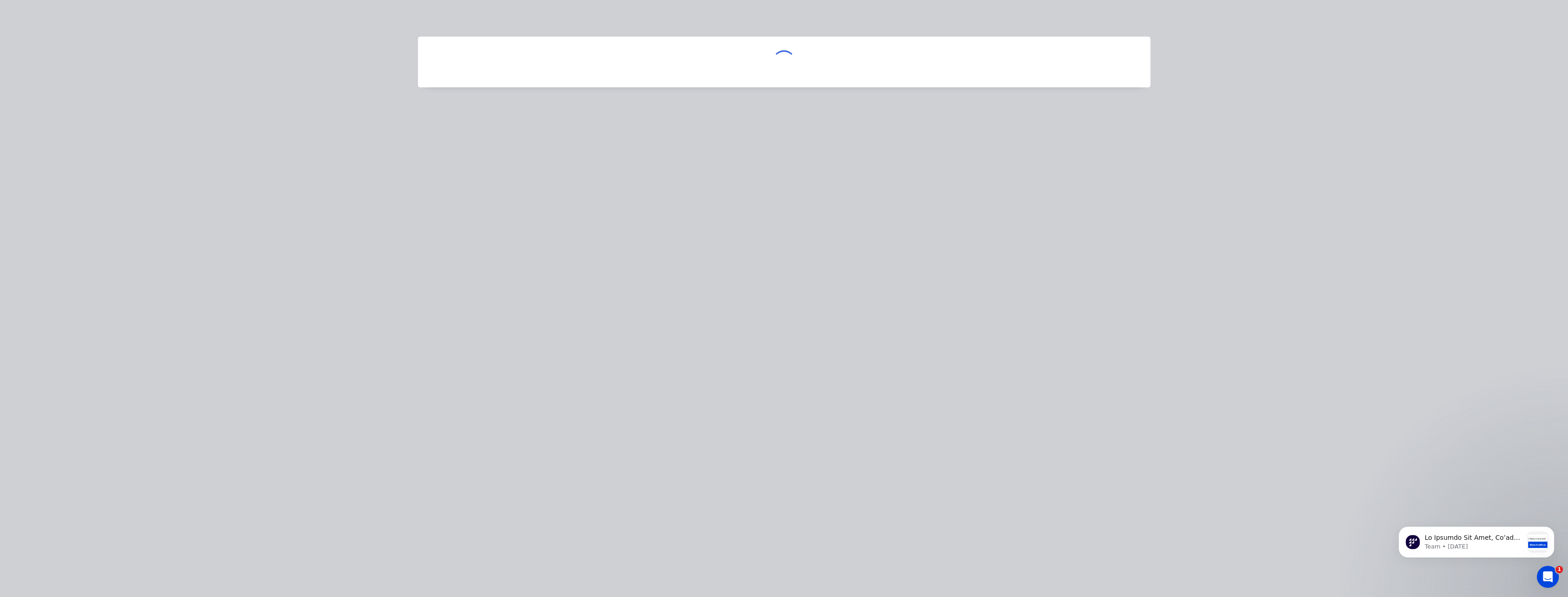
scroll to position [0, 0]
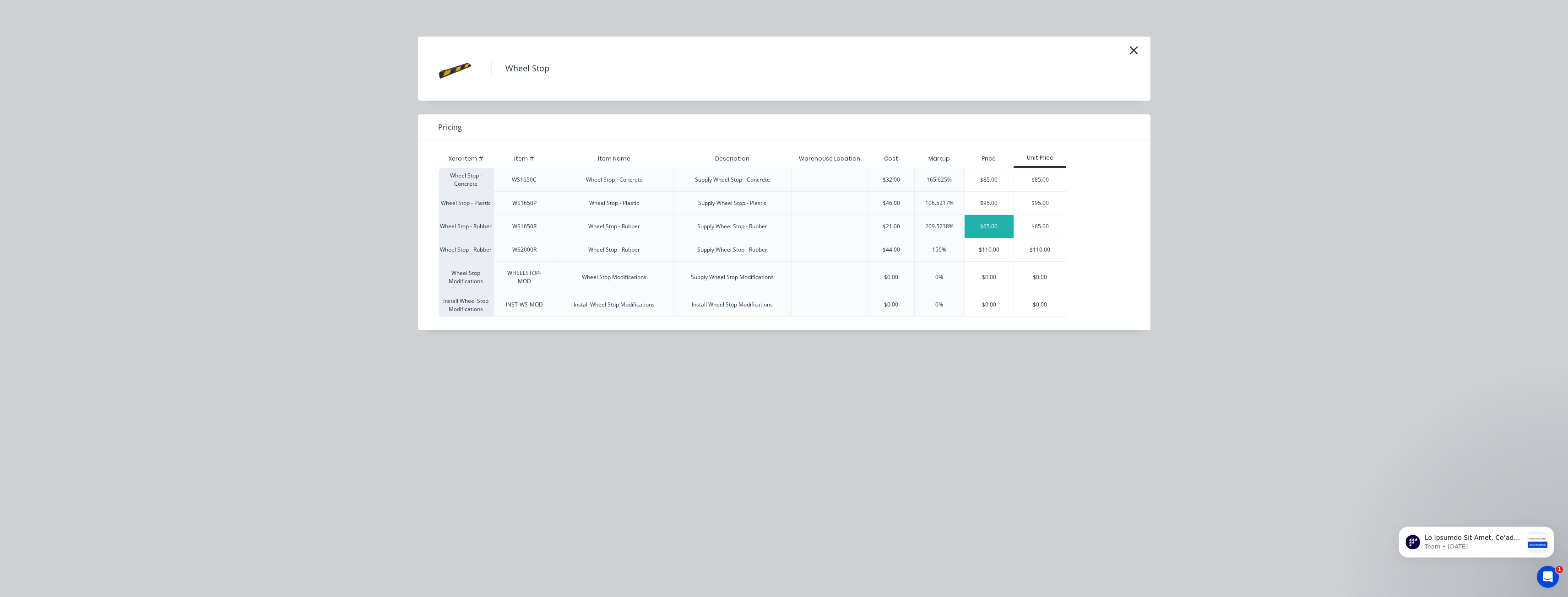
click at [986, 227] on div "$65.00" at bounding box center [989, 226] width 50 height 23
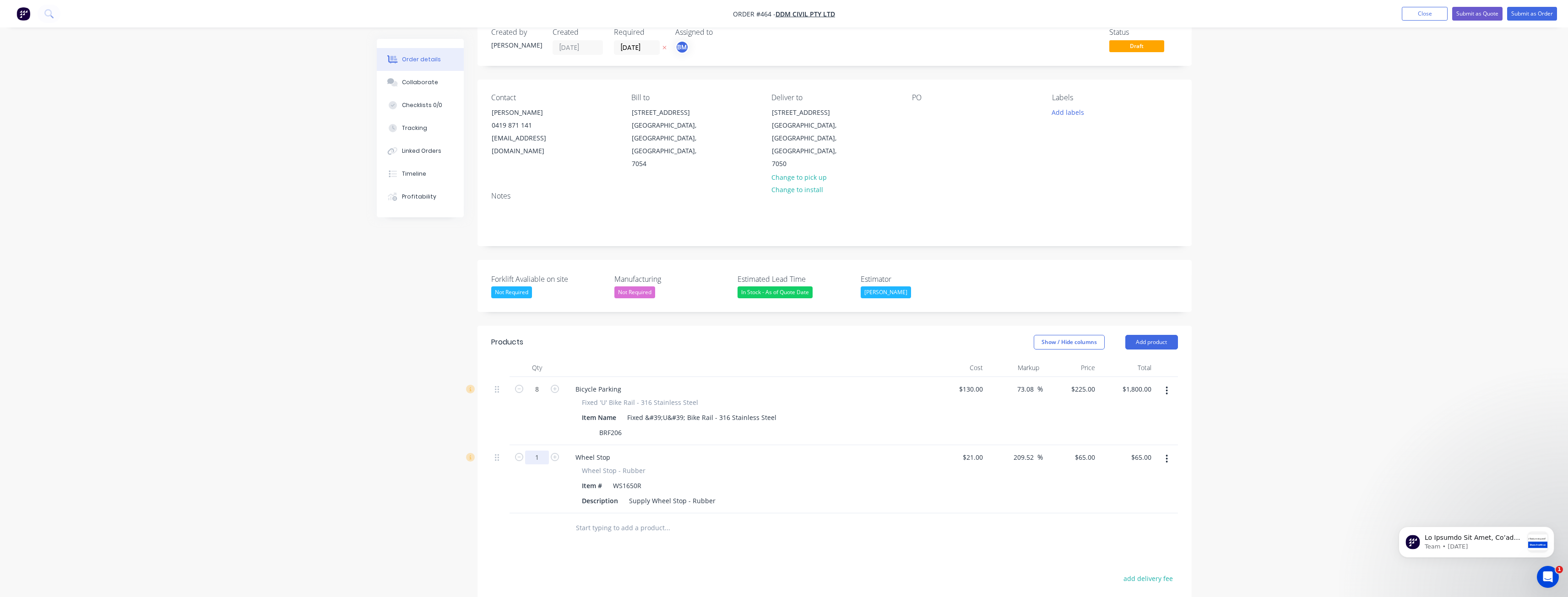
click at [546, 451] on input "1" at bounding box center [537, 458] width 24 height 13
type input "147"
type input "$9,555.00"
click at [405, 477] on div "Created by Budd Created 06/10/25 Required 06/10/25 Assigned to BM Status Draft …" at bounding box center [784, 397] width 815 height 760
click at [1092, 451] on input "65" at bounding box center [1086, 458] width 24 height 13
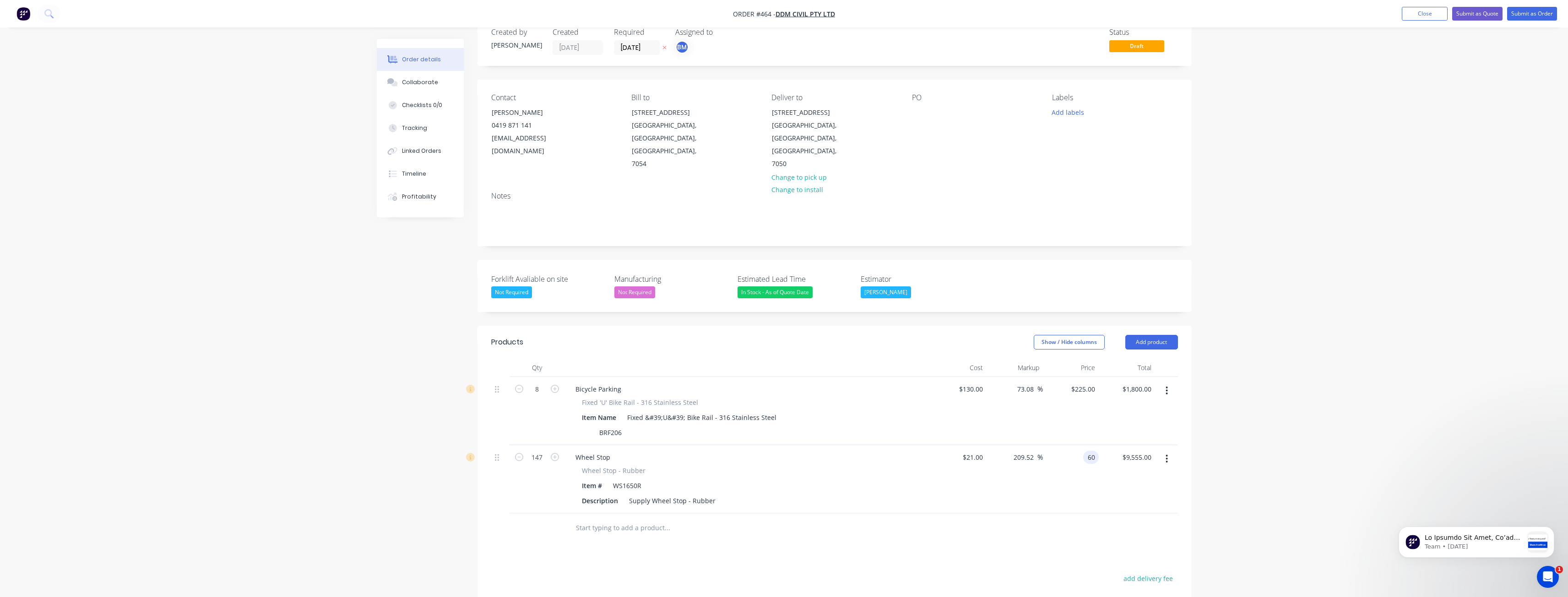
type input "60"
type input "185.71"
type input "$60.00"
type input "$8,820.00"
click at [813, 518] on div "Products Show / Hide columns Add product Qty Cost Markup Price Total 8 Bicycle …" at bounding box center [834, 544] width 714 height 437
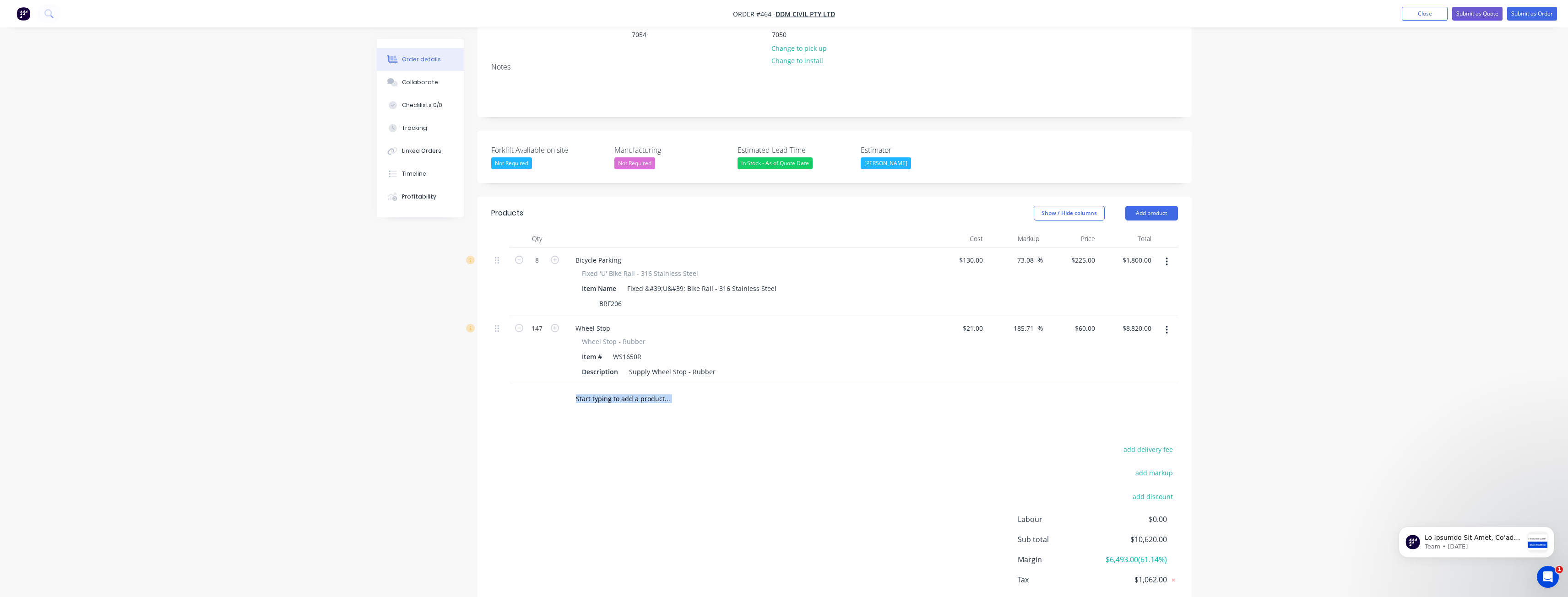
scroll to position [176, 0]
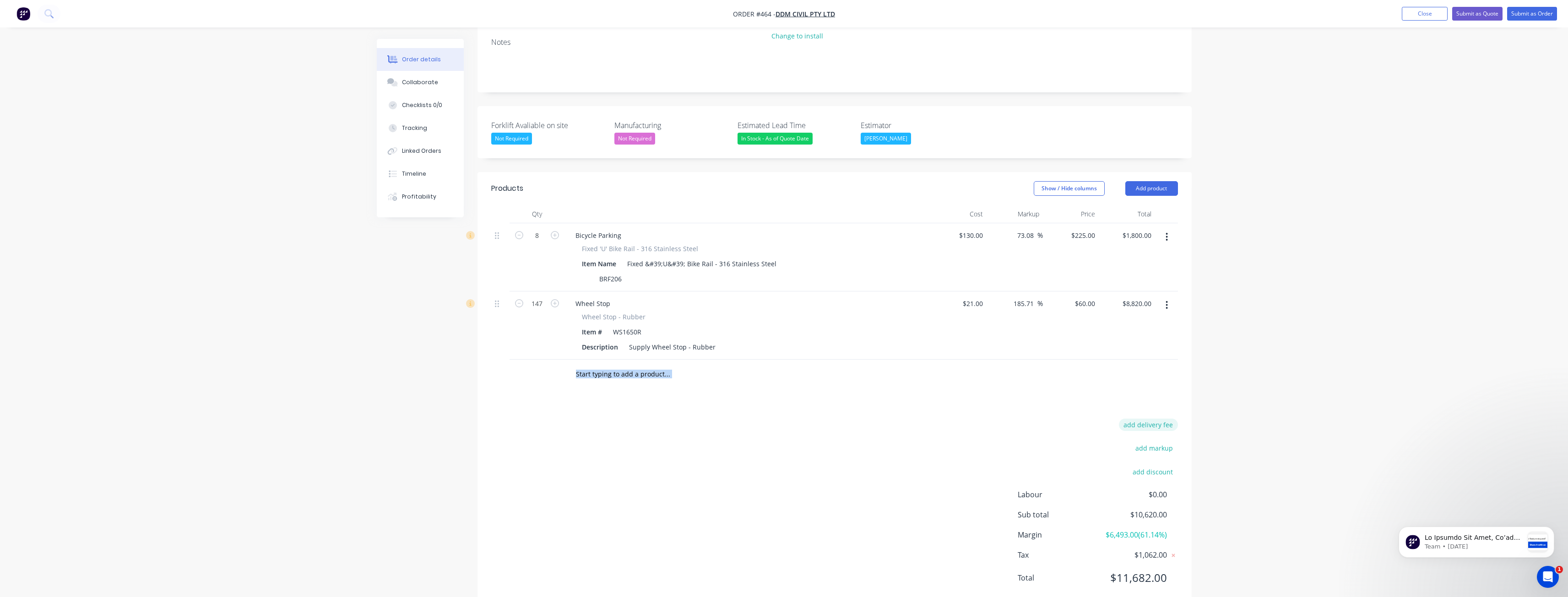
click at [1146, 419] on button "add delivery fee" at bounding box center [1148, 425] width 59 height 12
type input "380"
click at [841, 511] on div "Delivery fee Delivery fee Delivery fee name (Optional) 380 380 $0 add markup ad…" at bounding box center [834, 508] width 686 height 174
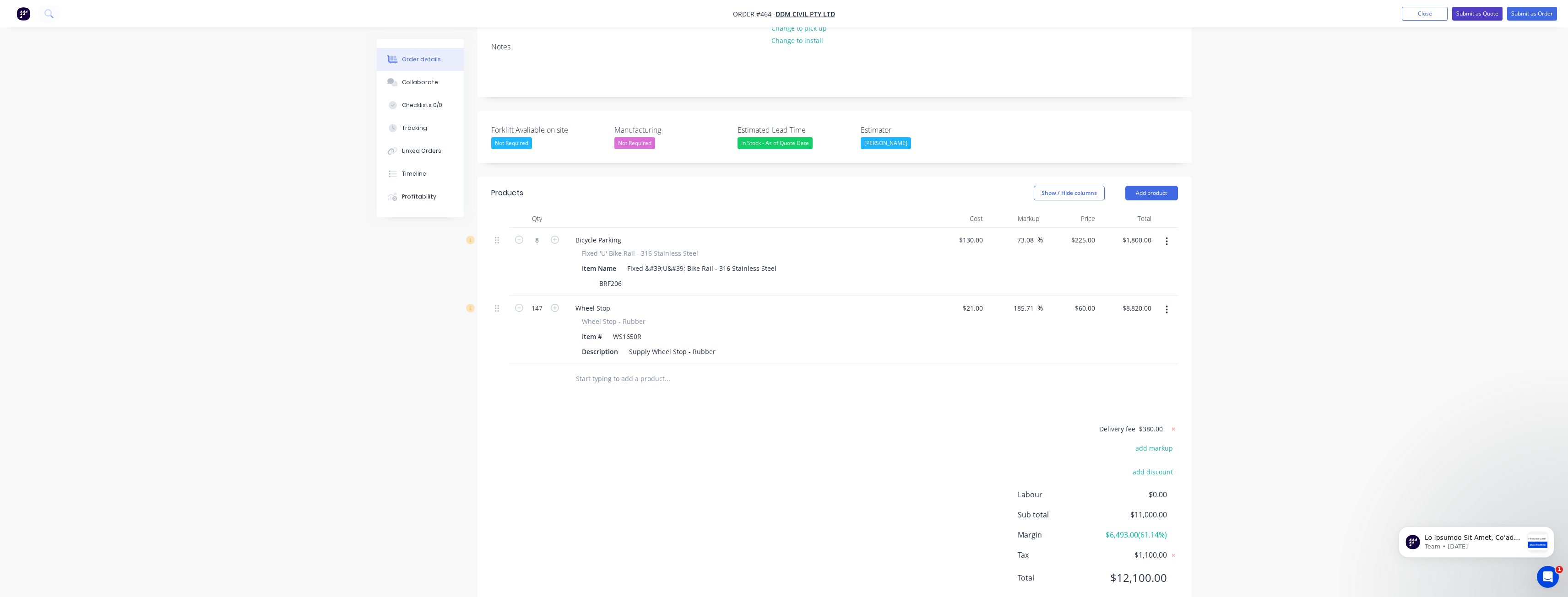
click at [1476, 10] on button "Submit as Quote" at bounding box center [1477, 13] width 50 height 13
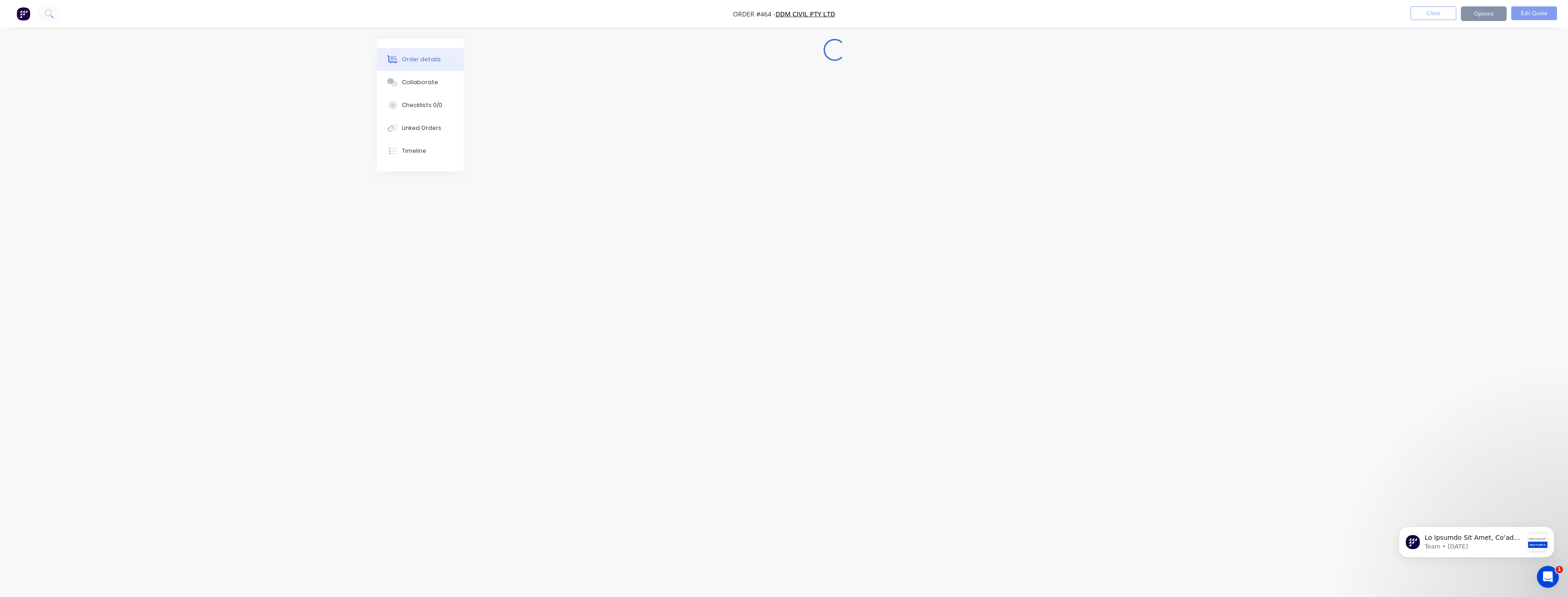
scroll to position [0, 0]
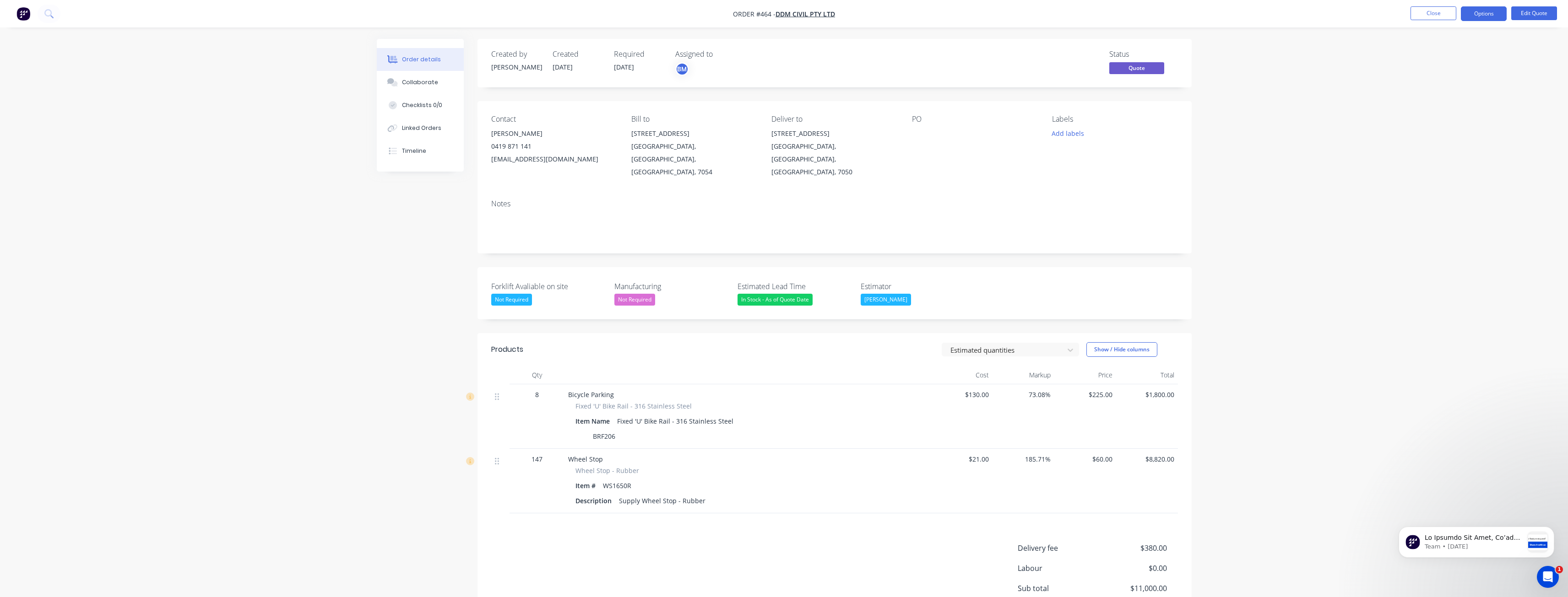
click at [231, 280] on div "Order details Collaborate Checklists 0/0 Linked Orders Timeline Order details C…" at bounding box center [784, 348] width 1568 height 697
click at [353, 356] on div "Order details Collaborate Checklists 0/0 Linked Orders Timeline Order details C…" at bounding box center [784, 348] width 1568 height 697
click at [415, 372] on div "Created by Budd Created 06/10/25 Required 06/10/25 Assigned to BM Status Quote …" at bounding box center [784, 368] width 815 height 657
click at [141, 154] on div "Order details Collaborate Checklists 0/0 Linked Orders Timeline Order details C…" at bounding box center [784, 348] width 1568 height 697
click at [230, 96] on div "Order details Collaborate Checklists 0/0 Linked Orders Timeline Order details C…" at bounding box center [784, 348] width 1568 height 697
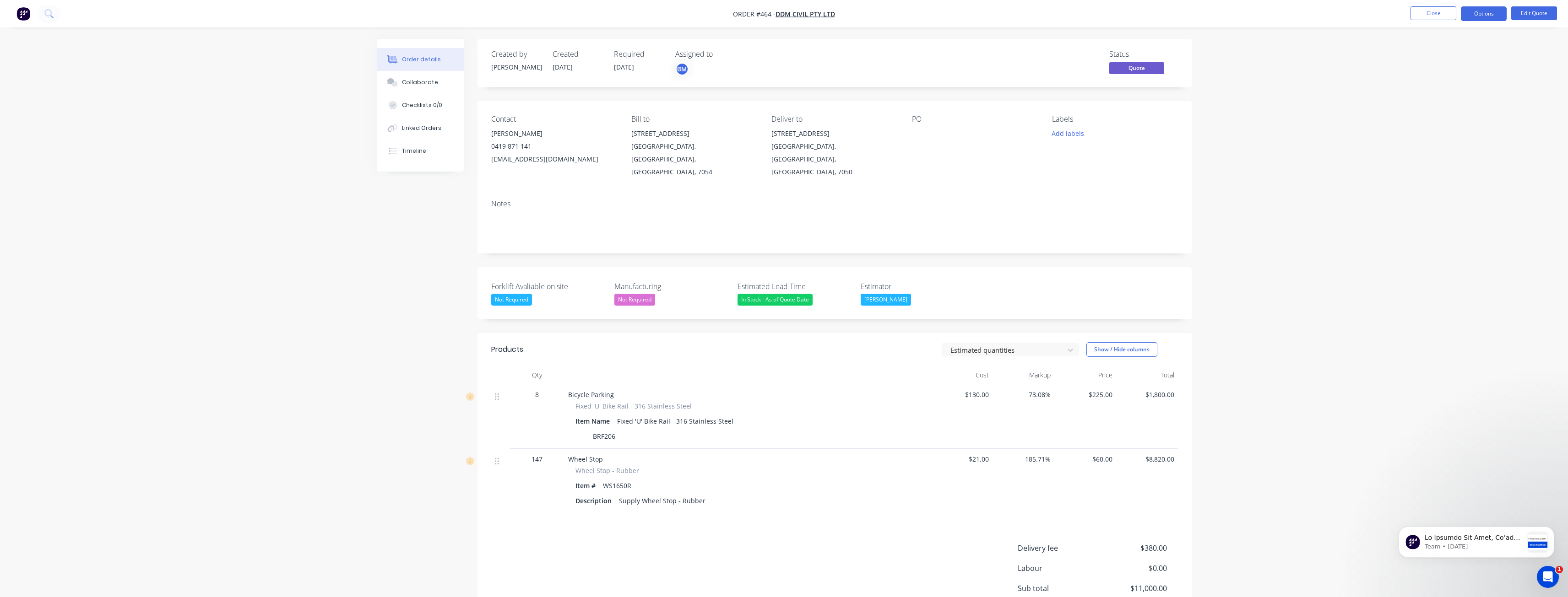
click at [309, 177] on div "Order details Collaborate Checklists 0/0 Linked Orders Timeline Order details C…" at bounding box center [784, 348] width 1568 height 697
click at [317, 318] on div "Order details Collaborate Checklists 0/0 Linked Orders Timeline Order details C…" at bounding box center [784, 348] width 1568 height 697
click at [231, 161] on div "Order details Collaborate Checklists 0/0 Linked Orders Timeline Order details C…" at bounding box center [784, 348] width 1568 height 697
click at [231, 156] on div "Order details Collaborate Checklists 0/0 Linked Orders Timeline Order details C…" at bounding box center [784, 348] width 1568 height 697
click at [276, 227] on div "Order details Collaborate Checklists 0/0 Linked Orders Timeline Order details C…" at bounding box center [784, 348] width 1568 height 697
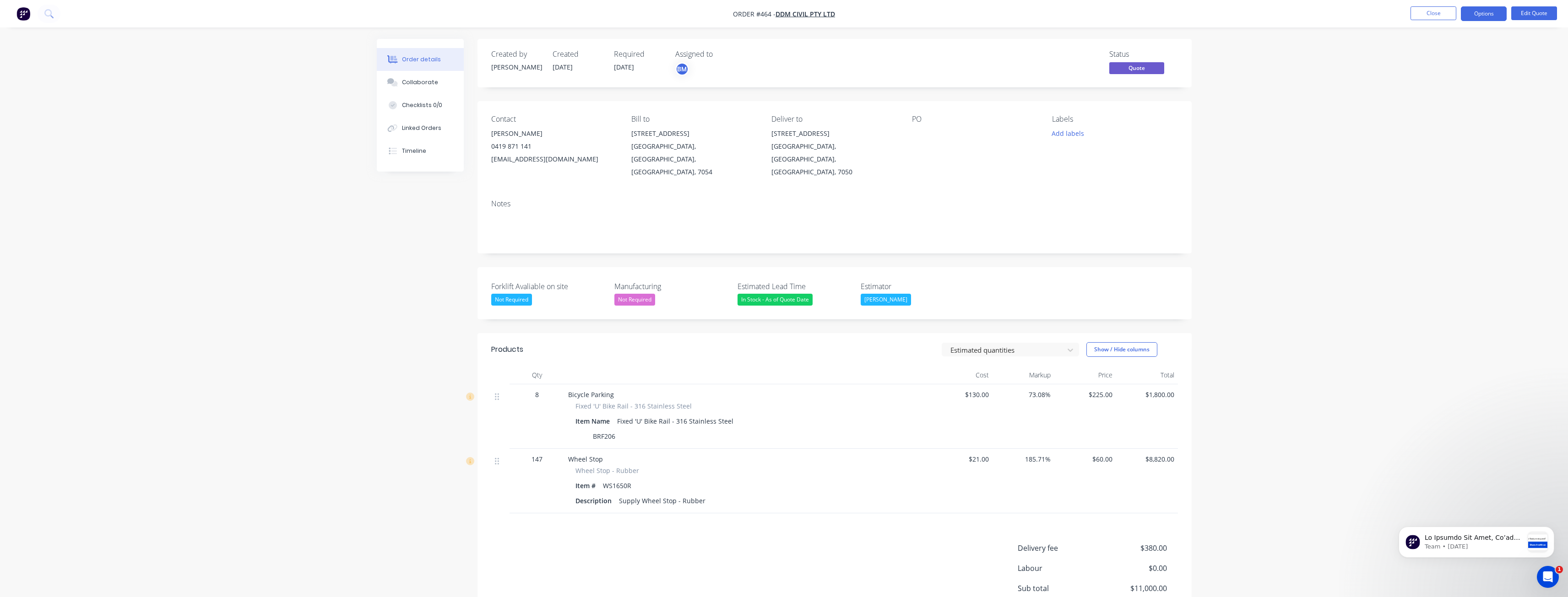
click at [348, 254] on div "Order details Collaborate Checklists 0/0 Linked Orders Timeline Order details C…" at bounding box center [784, 348] width 1568 height 697
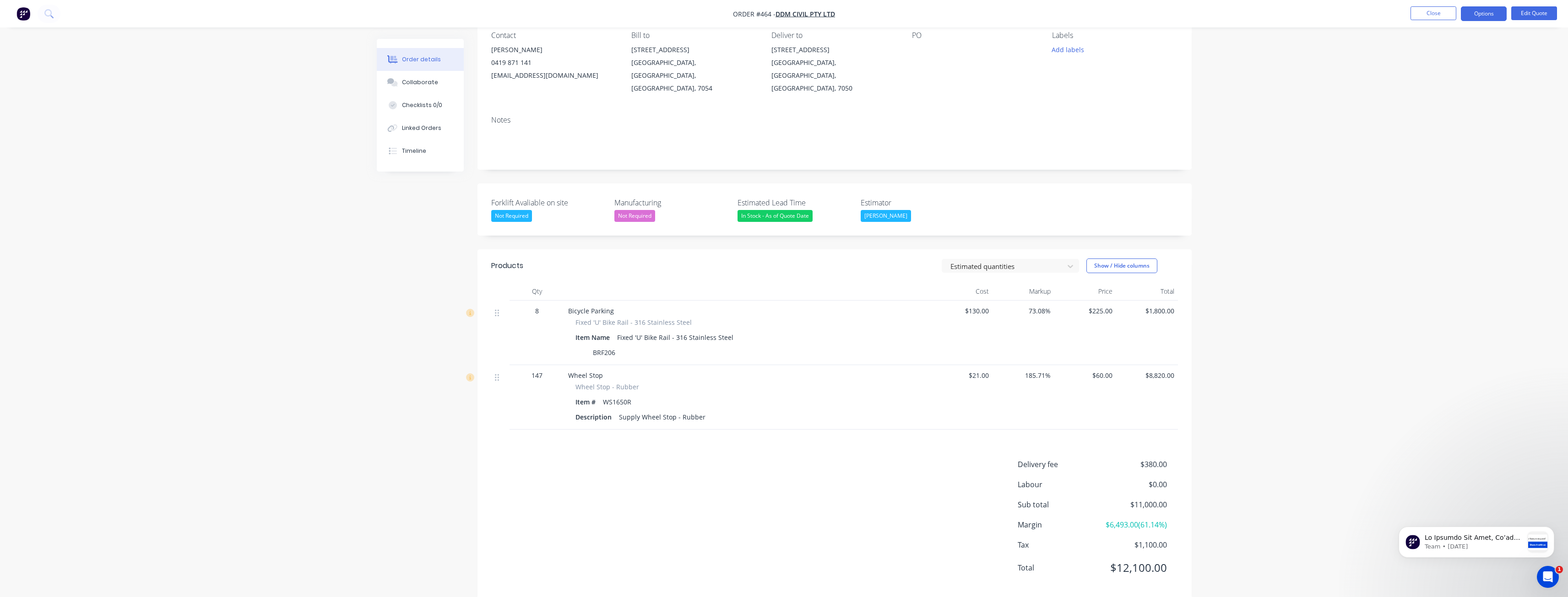
scroll to position [87, 0]
click at [345, 295] on div "Order details Collaborate Checklists 0/0 Linked Orders Timeline Order details C…" at bounding box center [784, 262] width 1568 height 697
click at [375, 357] on div "Order details Collaborate Checklists 0/0 Linked Orders Timeline Order details C…" at bounding box center [784, 281] width 833 height 657
click at [21, 10] on img "button" at bounding box center [23, 13] width 13 height 13
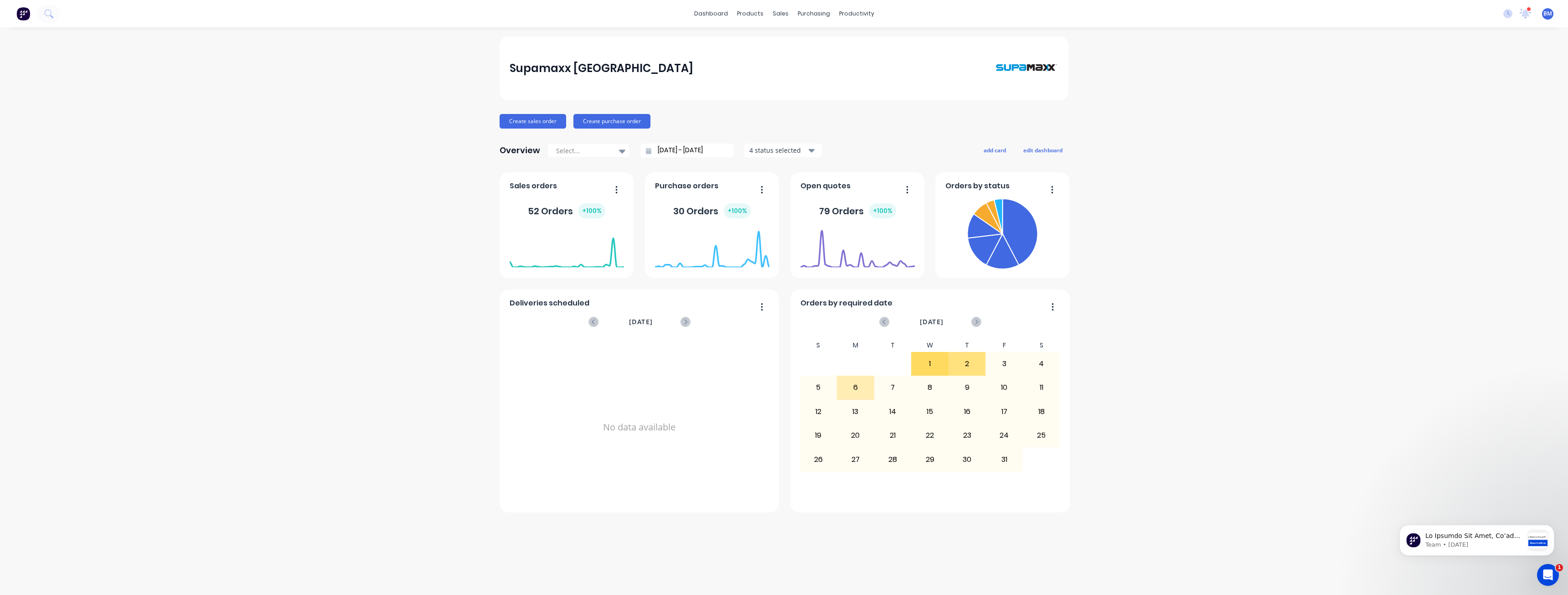
click at [373, 157] on div "Supamaxx Australia Create sales order Create purchase order Overview Select... …" at bounding box center [784, 311] width 1568 height 549
click at [96, 373] on div "Supamaxx Australia Create sales order Create purchase order Overview Select... …" at bounding box center [784, 311] width 1568 height 549
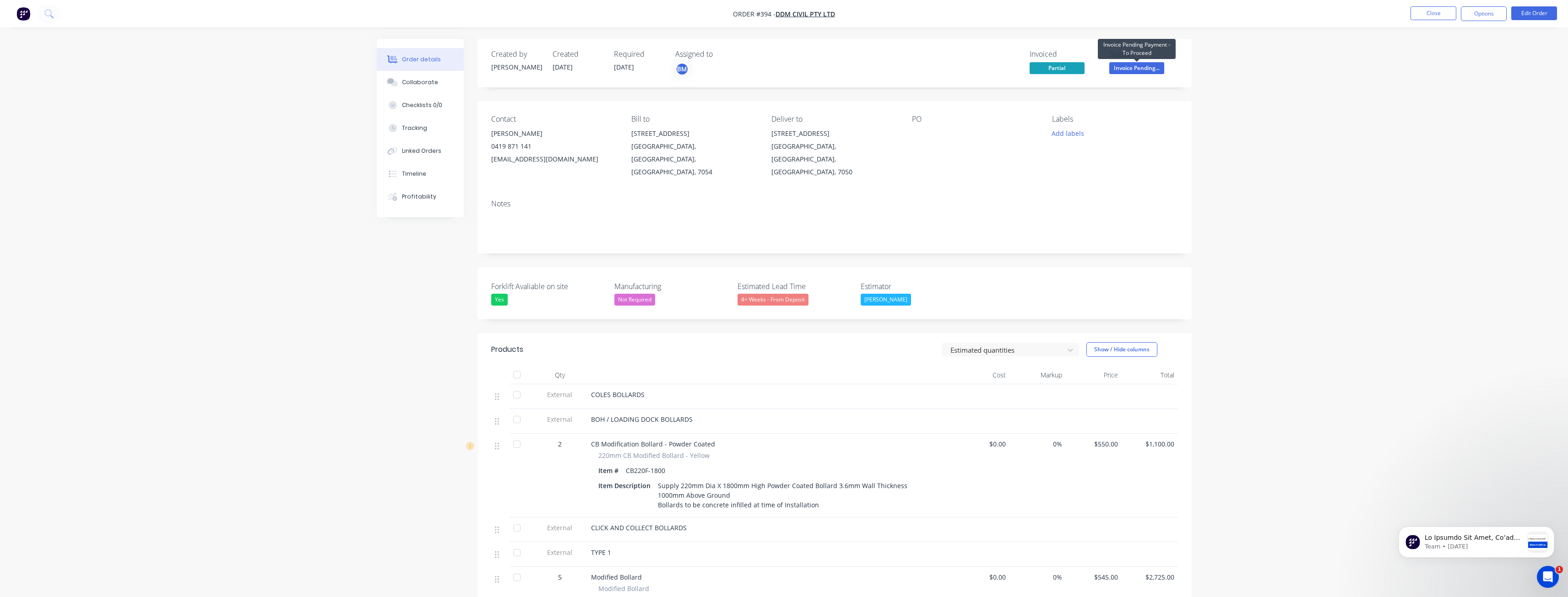
click at [1135, 65] on span "Invoice Pending..." at bounding box center [1136, 68] width 55 height 12
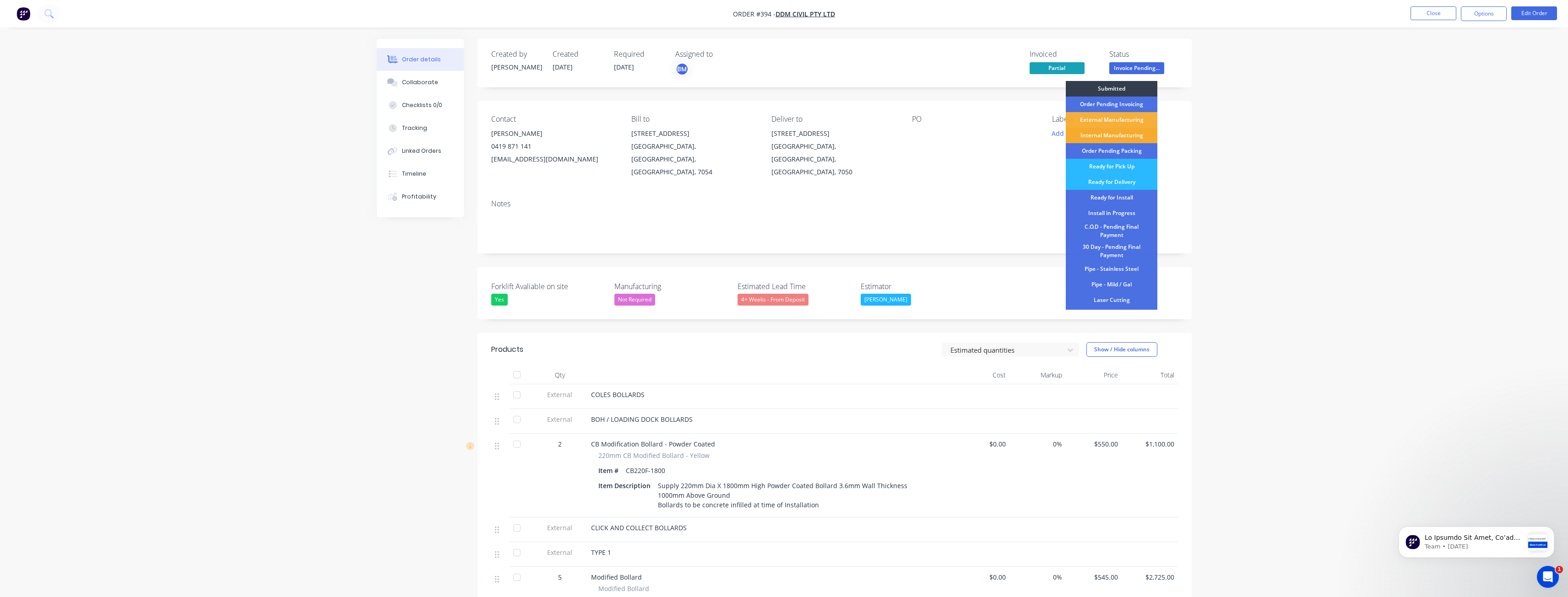
click at [1095, 131] on div "Internal Manufacturing" at bounding box center [1111, 135] width 92 height 15
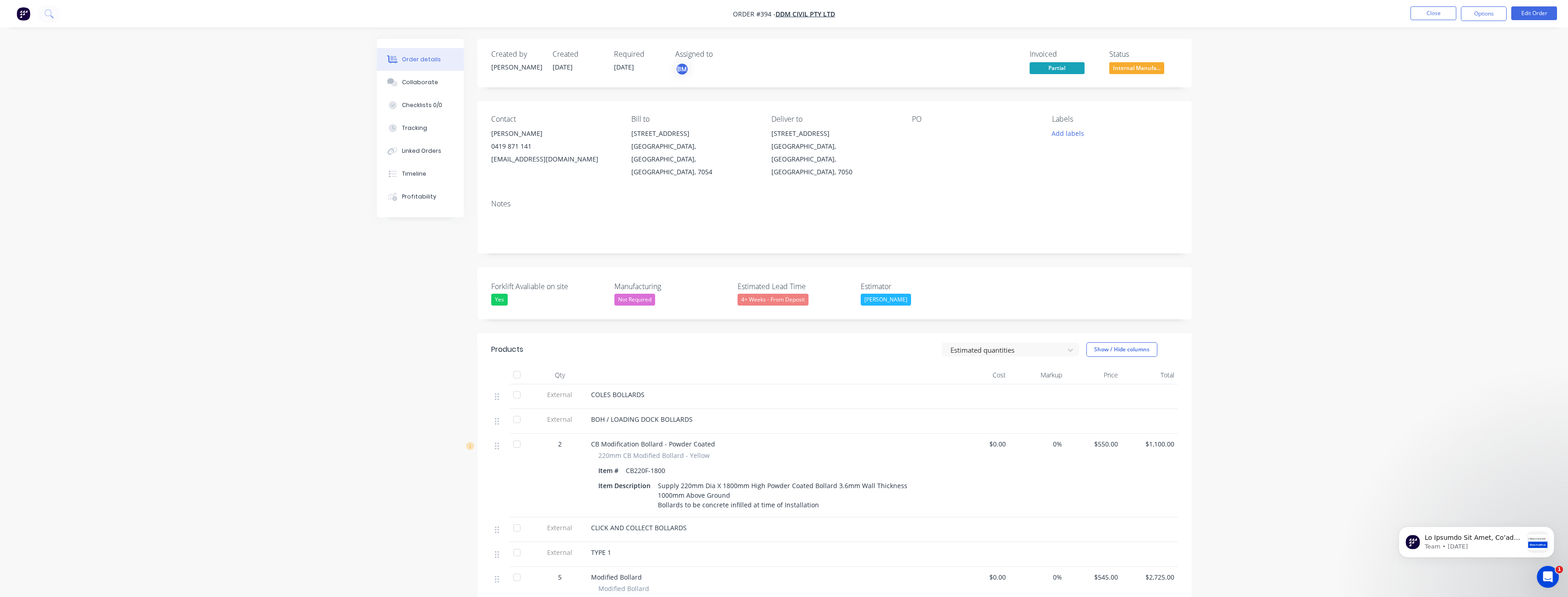
click at [1135, 164] on div "Labels Add labels" at bounding box center [1114, 147] width 125 height 64
